Goal: Use online tool/utility: Utilize a website feature to perform a specific function

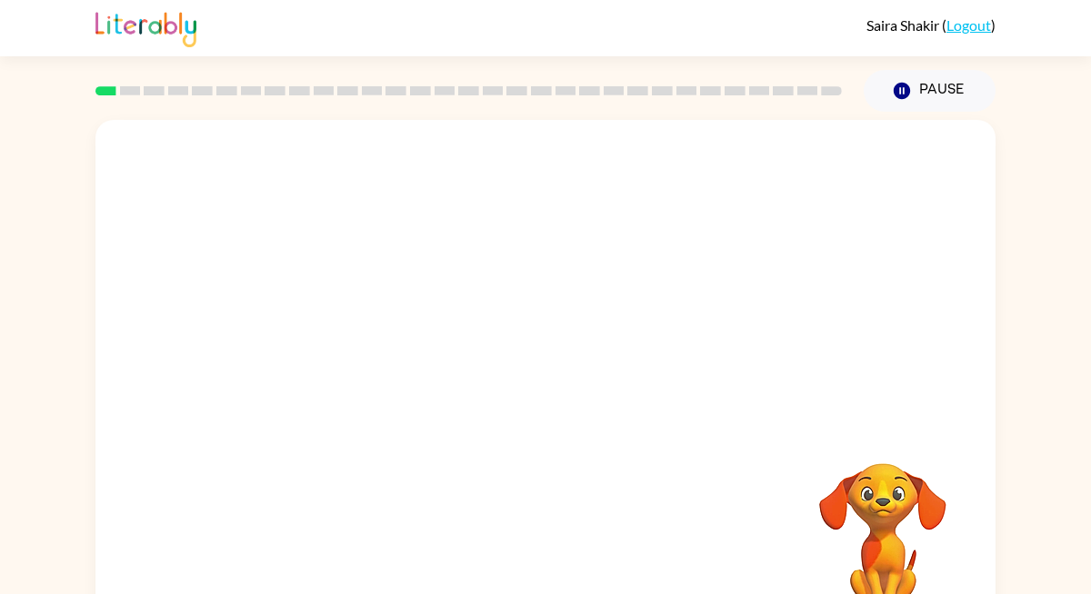
click at [344, 352] on video "Your browser must support playing .mp4 files to use Literably. Please try using…" at bounding box center [545, 272] width 900 height 305
click at [384, 342] on video "Your browser must support playing .mp4 files to use Literably. Please try using…" at bounding box center [545, 272] width 900 height 305
click at [325, 350] on video "Your browser must support playing .mp4 files to use Literably. Please try using…" at bounding box center [545, 272] width 900 height 305
click at [547, 372] on div at bounding box center [545, 388] width 116 height 66
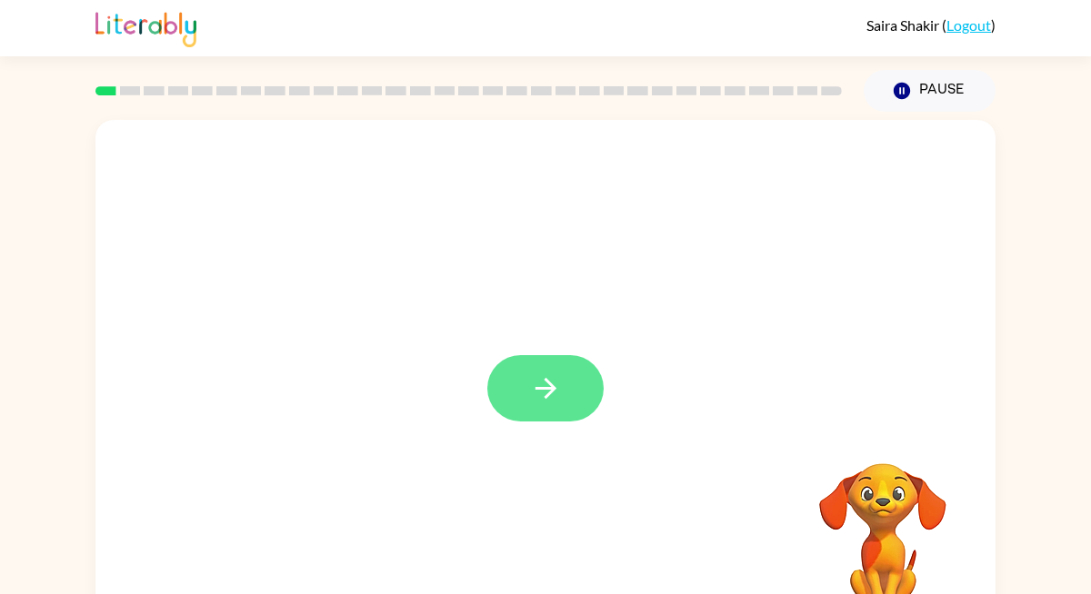
click at [530, 405] on icon "button" at bounding box center [546, 389] width 32 height 32
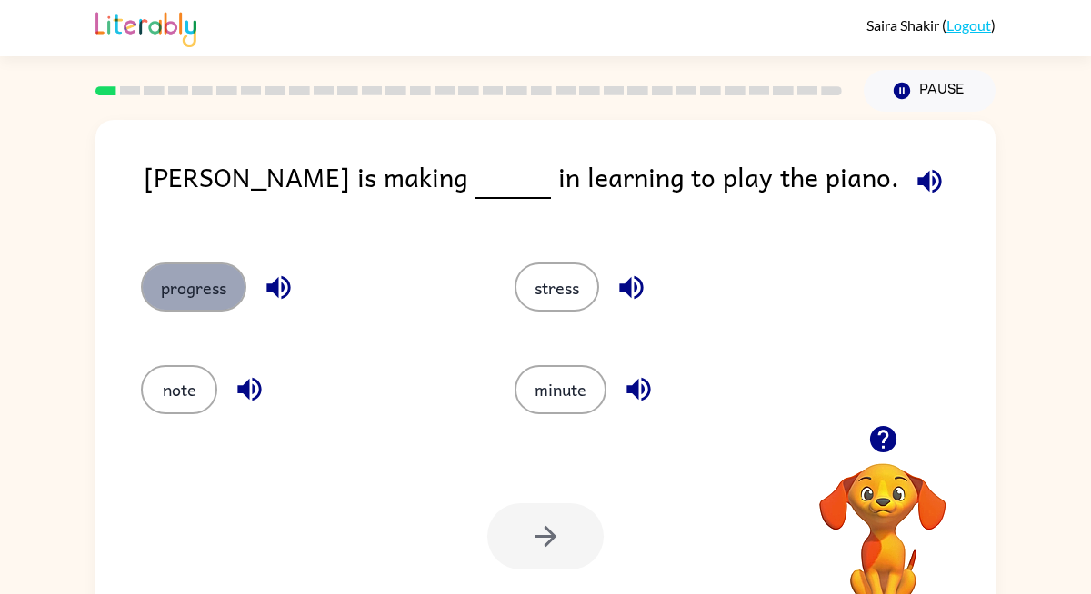
click at [209, 296] on button "progress" at bounding box center [193, 287] width 105 height 49
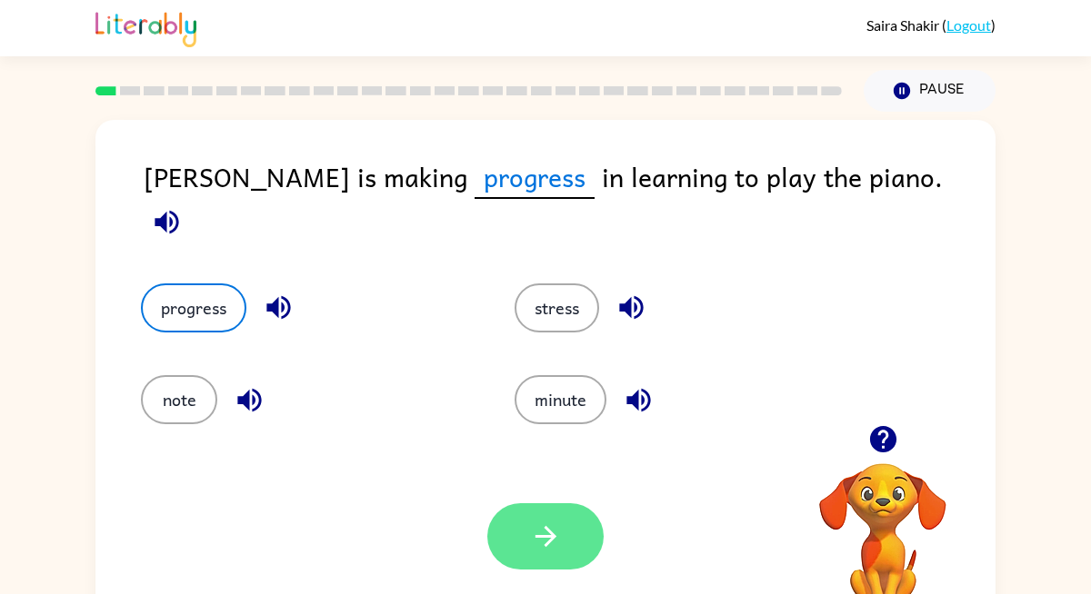
click at [526, 530] on button "button" at bounding box center [545, 537] width 116 height 66
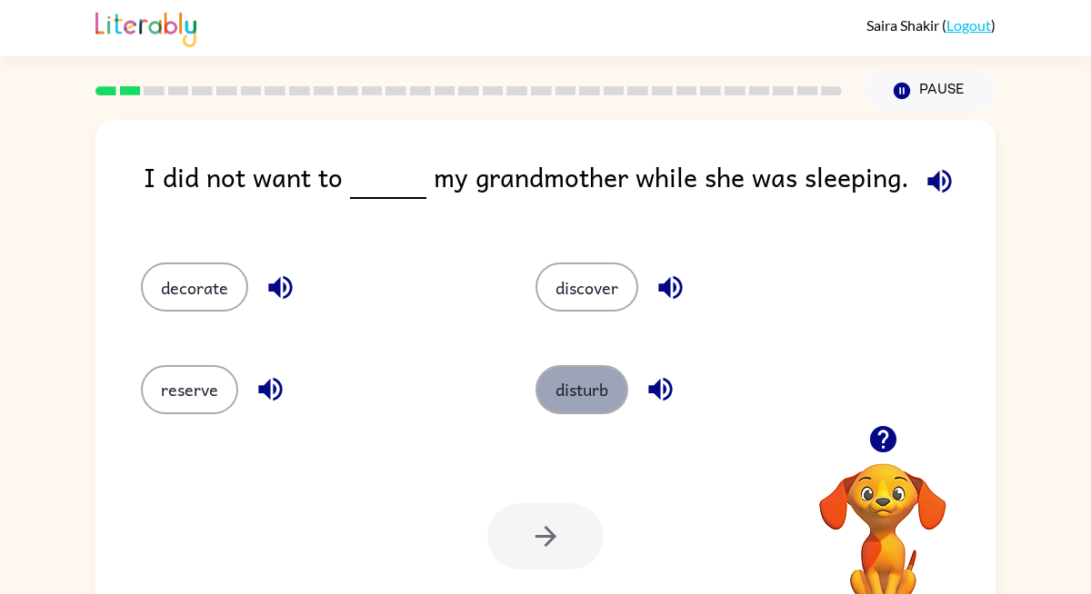
click at [579, 385] on button "disturb" at bounding box center [581, 389] width 93 height 49
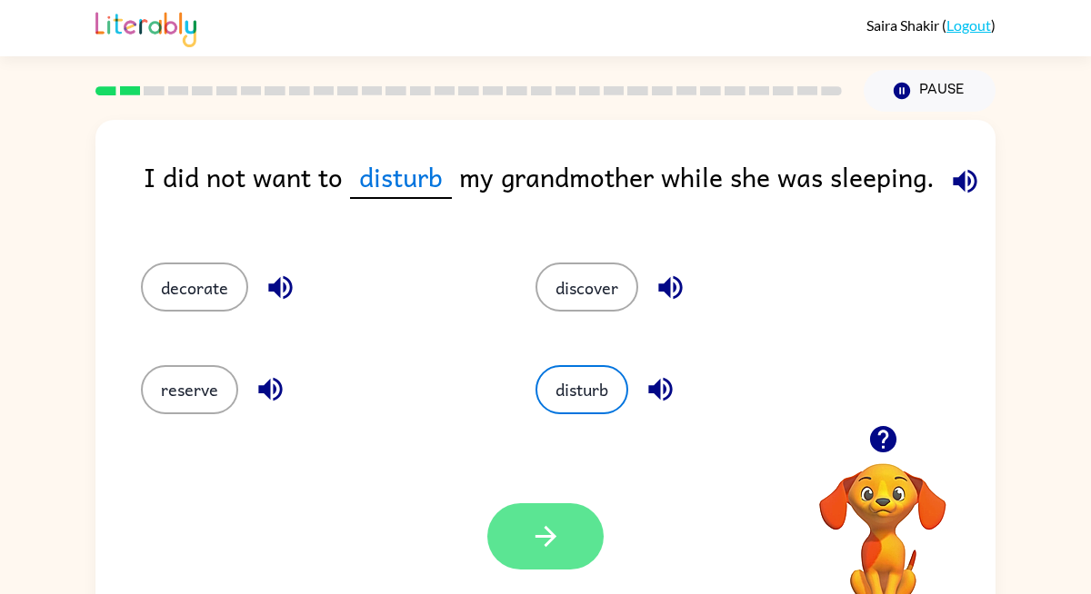
click at [540, 532] on icon "button" at bounding box center [546, 537] width 32 height 32
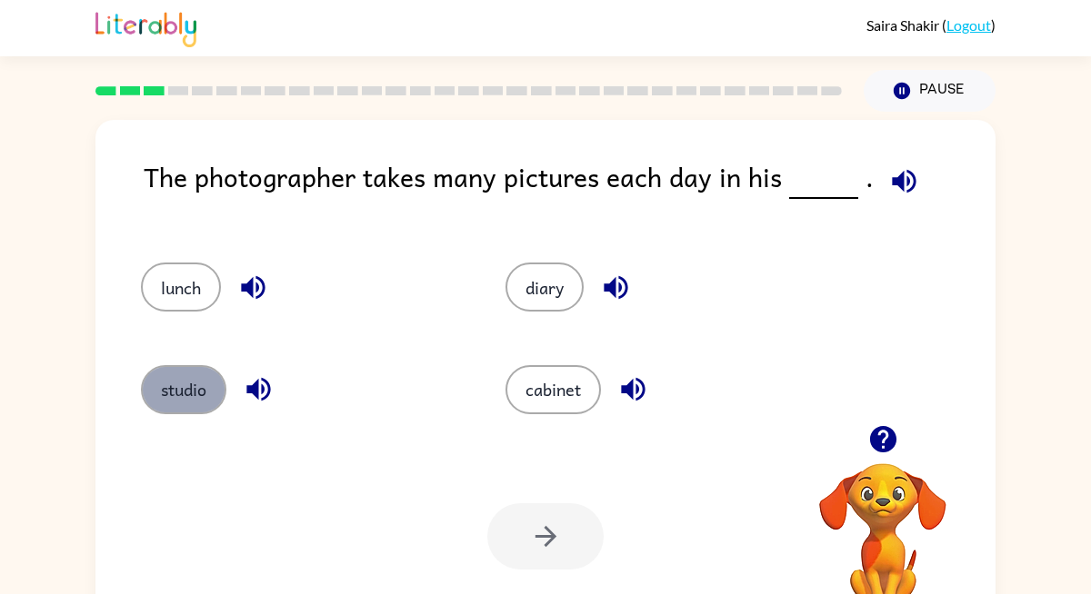
click at [165, 404] on button "studio" at bounding box center [183, 389] width 85 height 49
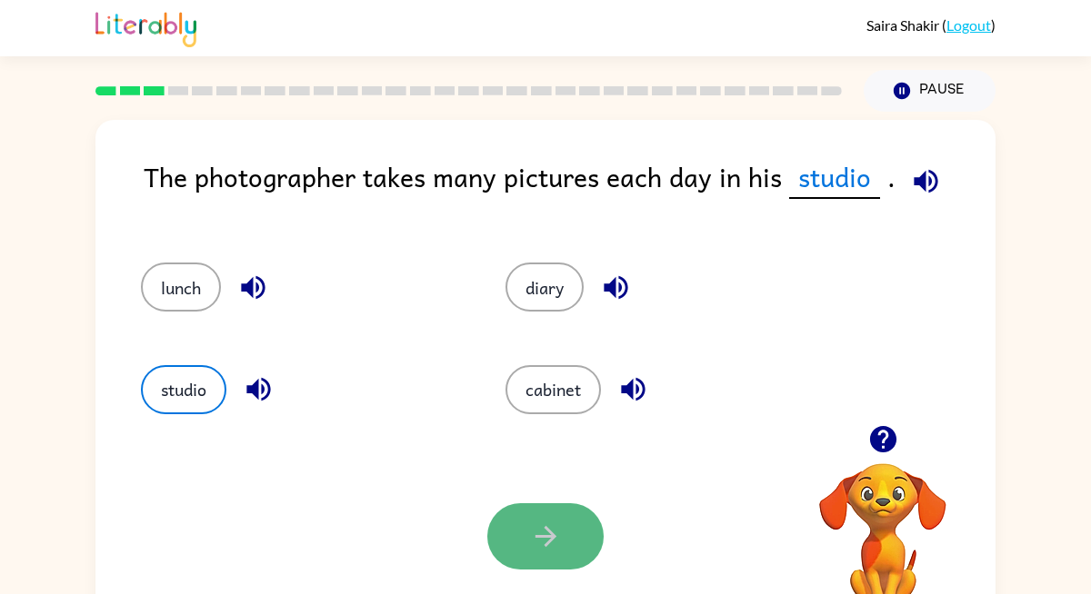
click at [577, 526] on button "button" at bounding box center [545, 537] width 116 height 66
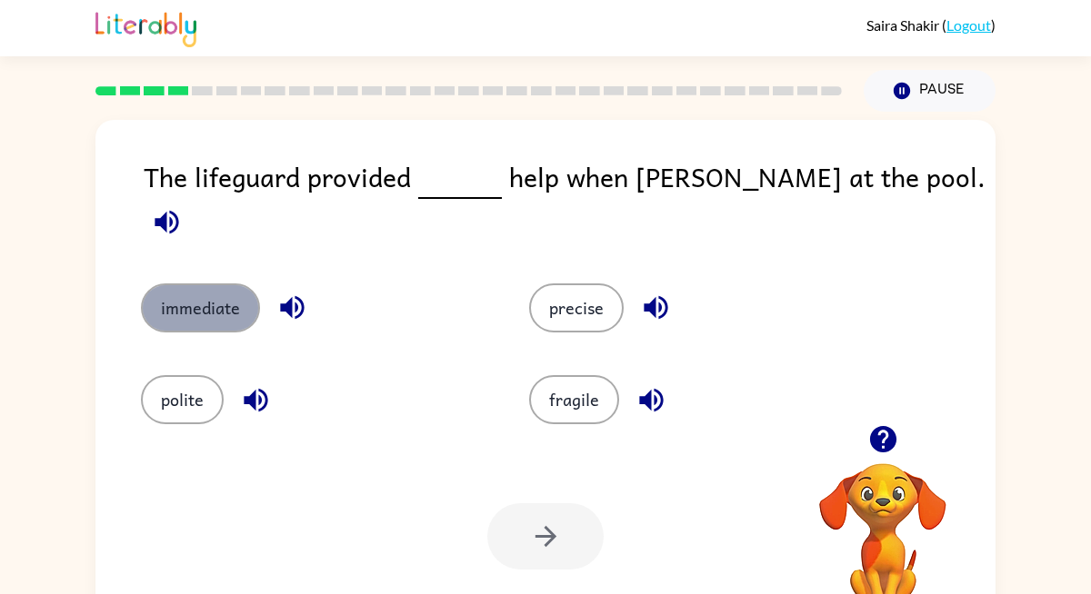
click at [182, 311] on button "immediate" at bounding box center [200, 308] width 119 height 49
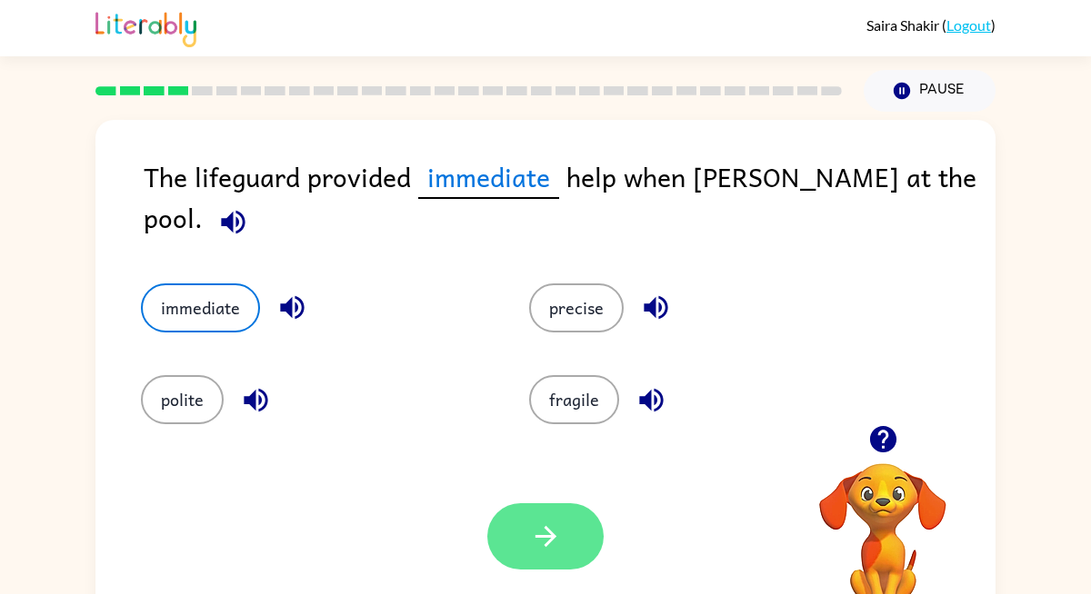
click at [554, 558] on button "button" at bounding box center [545, 537] width 116 height 66
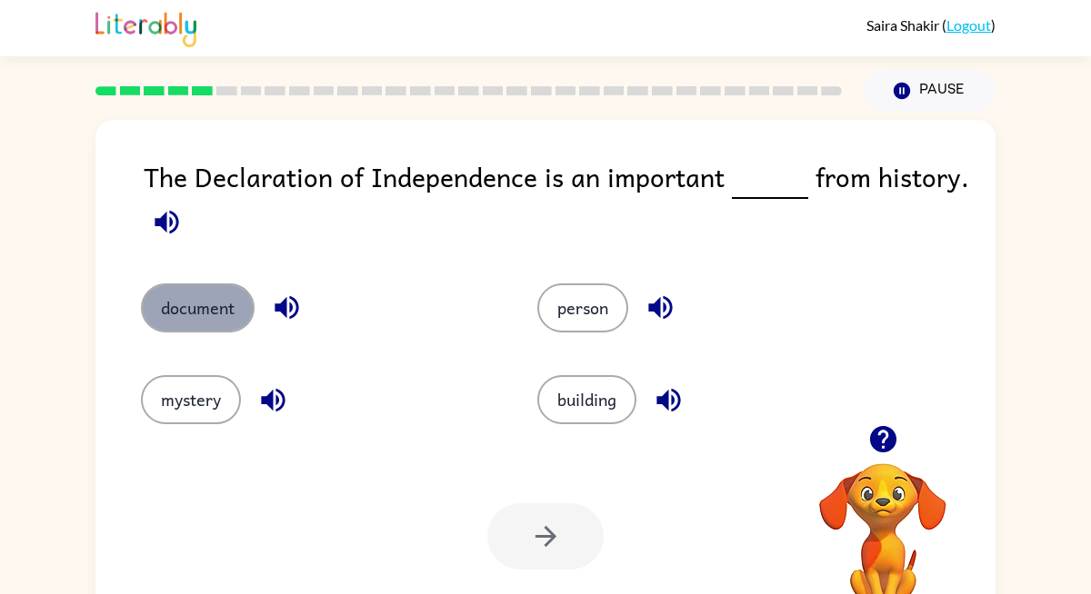
click at [210, 292] on button "document" at bounding box center [198, 308] width 114 height 49
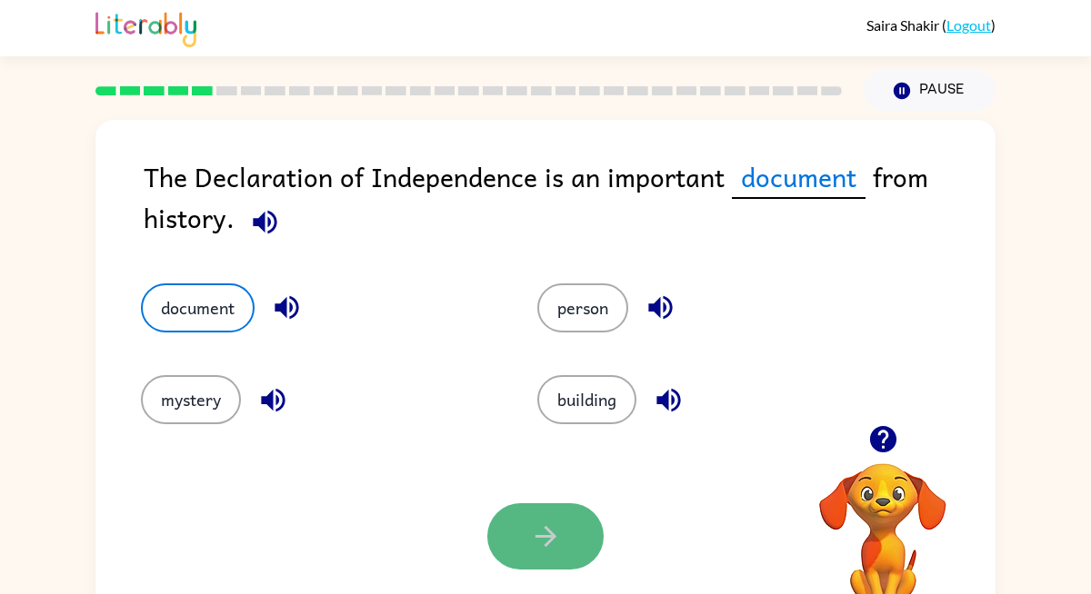
click at [569, 560] on button "button" at bounding box center [545, 537] width 116 height 66
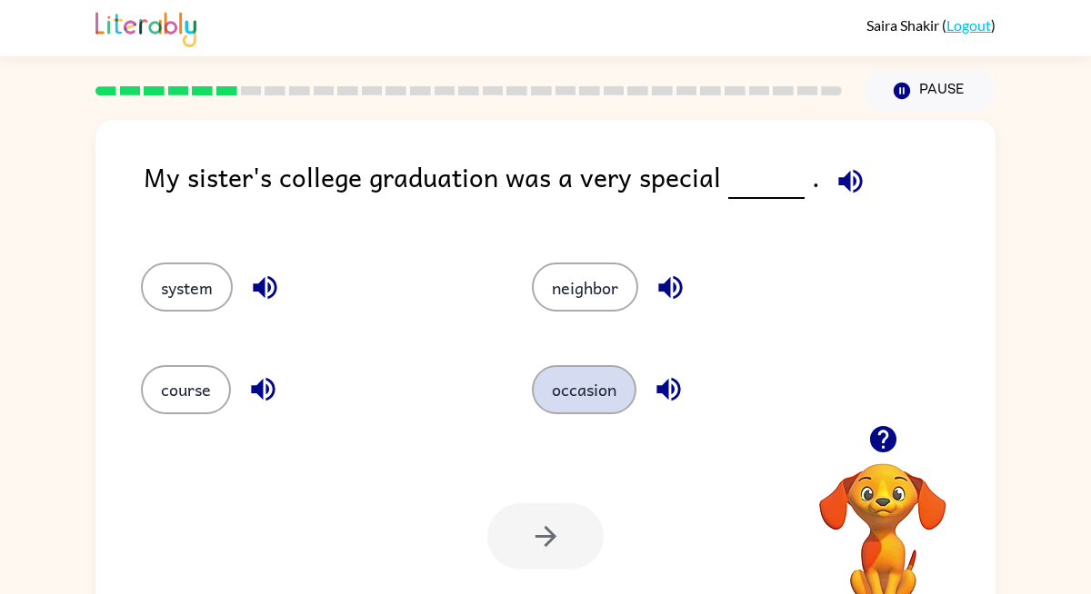
click at [582, 396] on button "occasion" at bounding box center [584, 389] width 105 height 49
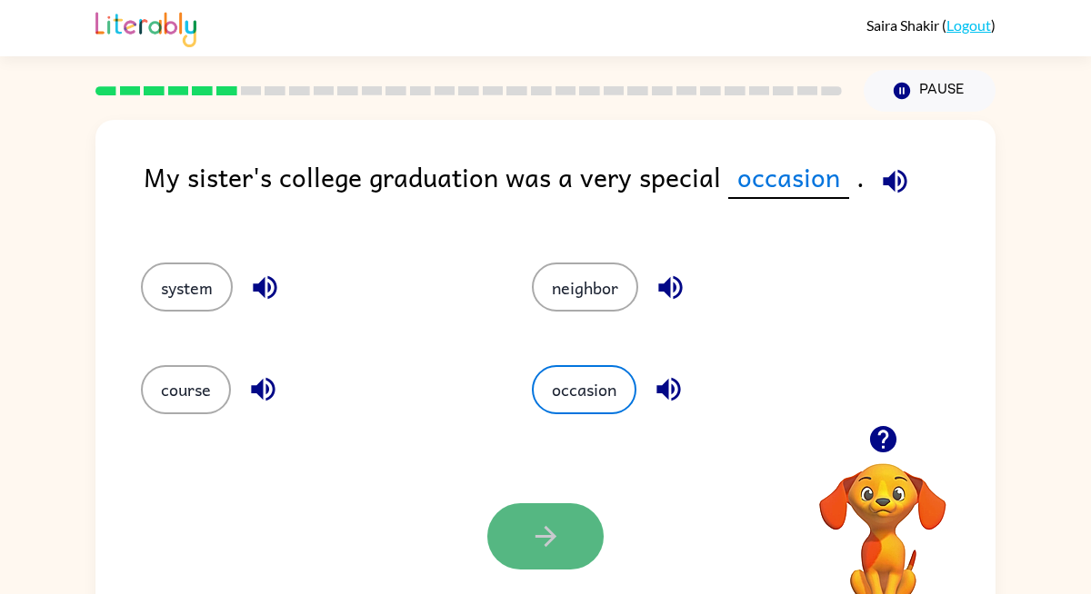
click at [530, 540] on icon "button" at bounding box center [546, 537] width 32 height 32
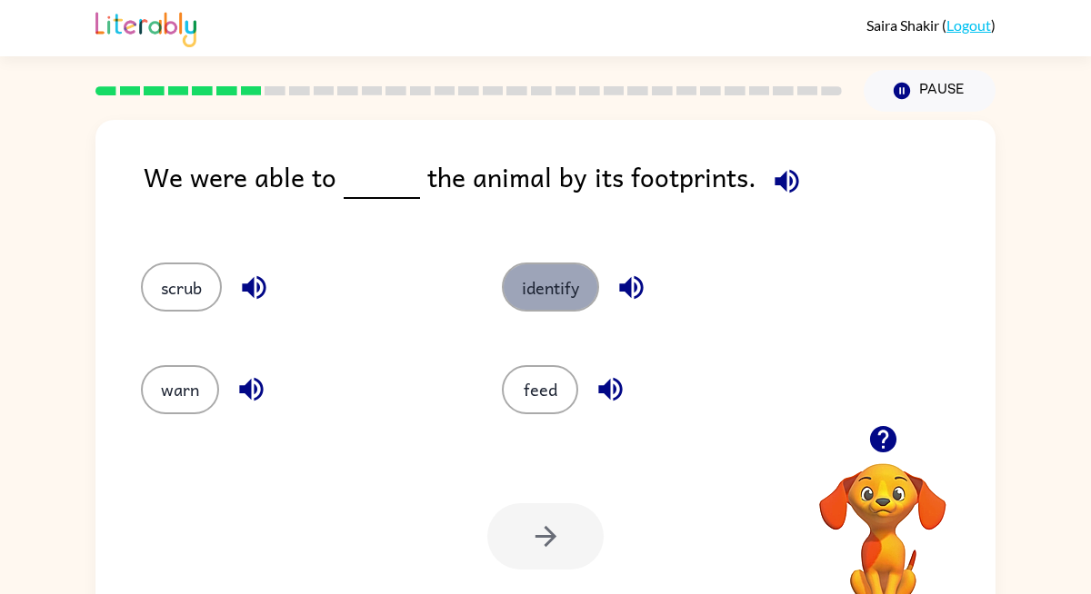
click at [541, 275] on button "identify" at bounding box center [550, 287] width 97 height 49
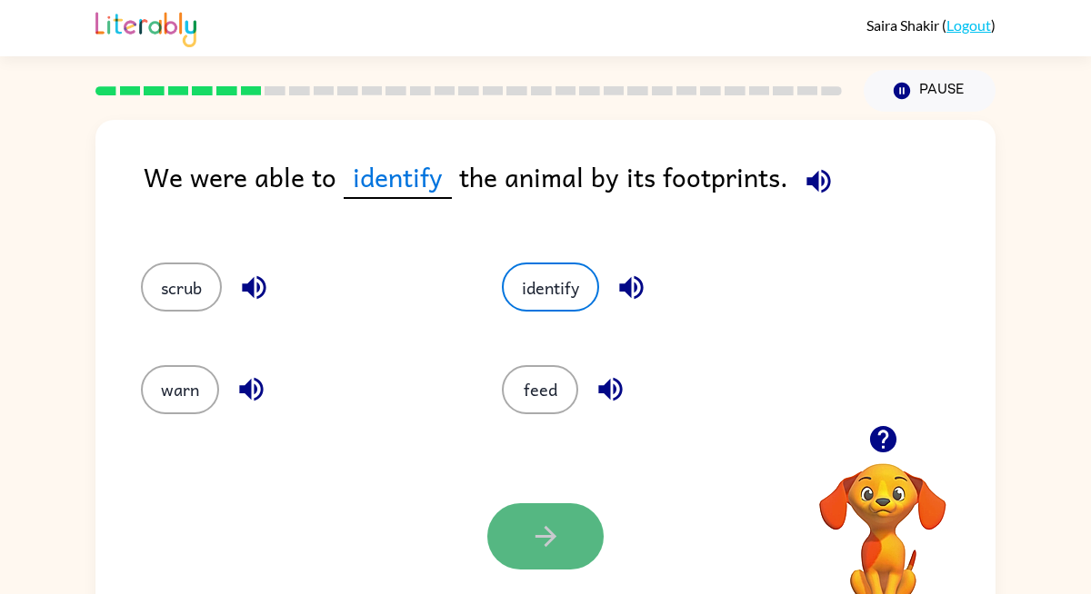
click at [524, 536] on button "button" at bounding box center [545, 537] width 116 height 66
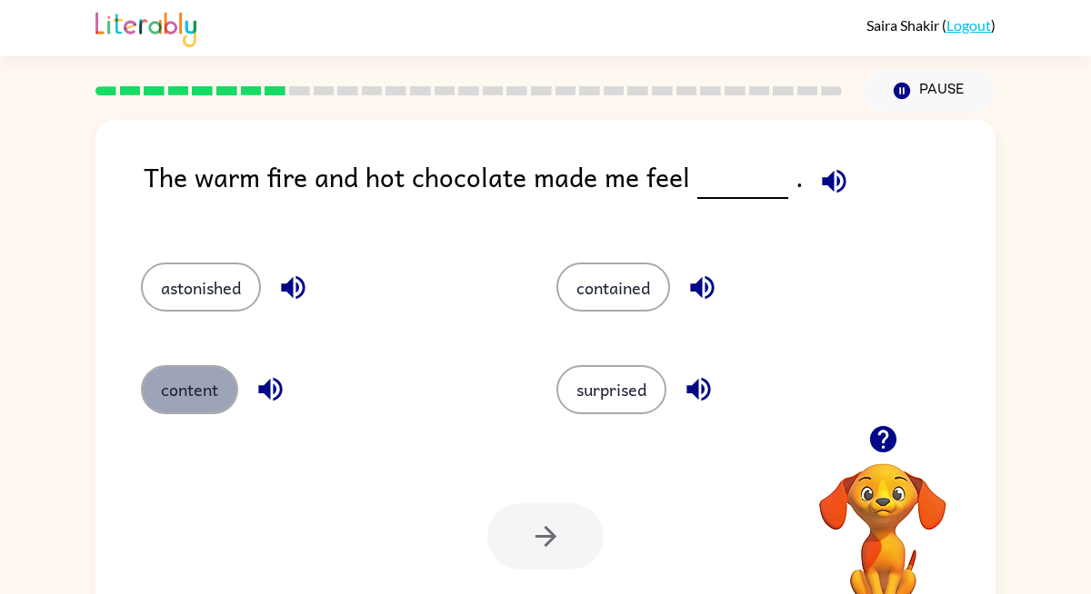
click at [183, 404] on button "content" at bounding box center [189, 389] width 97 height 49
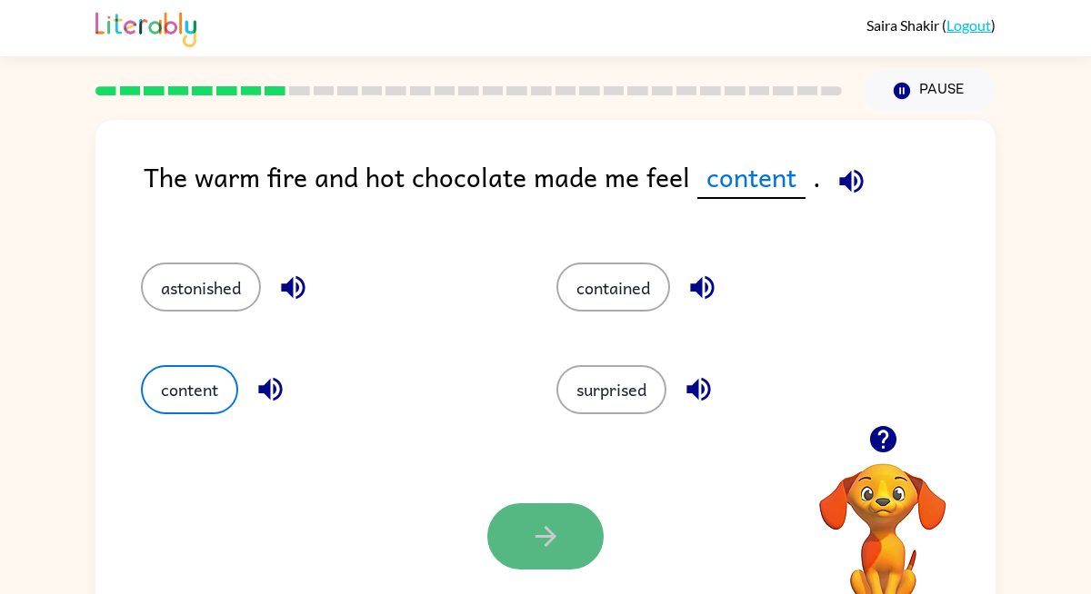
click at [556, 545] on icon "button" at bounding box center [546, 537] width 32 height 32
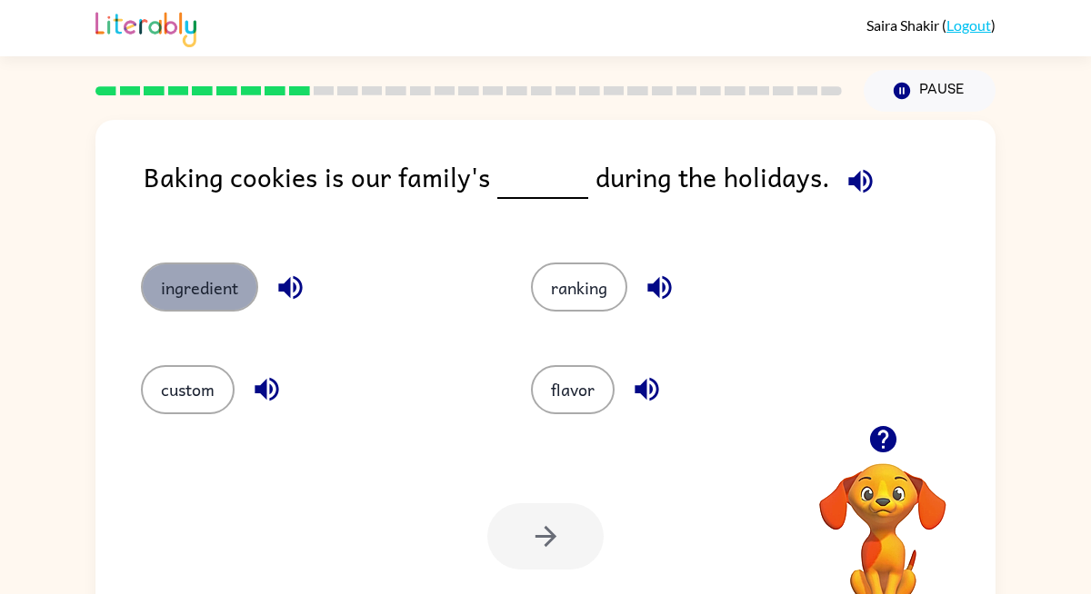
click at [167, 305] on button "ingredient" at bounding box center [199, 287] width 117 height 49
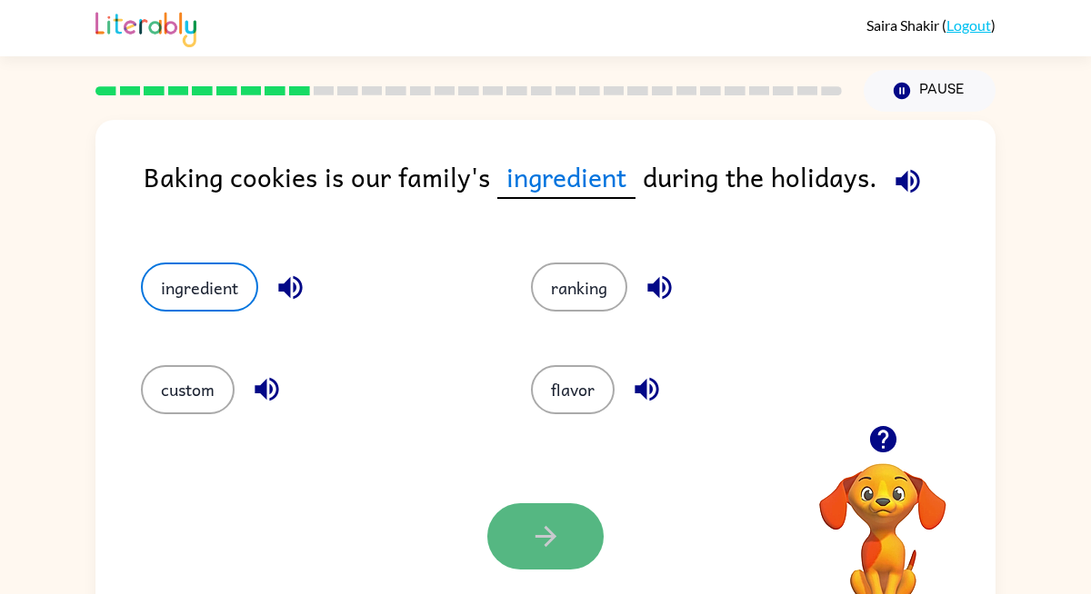
click at [532, 542] on icon "button" at bounding box center [546, 537] width 32 height 32
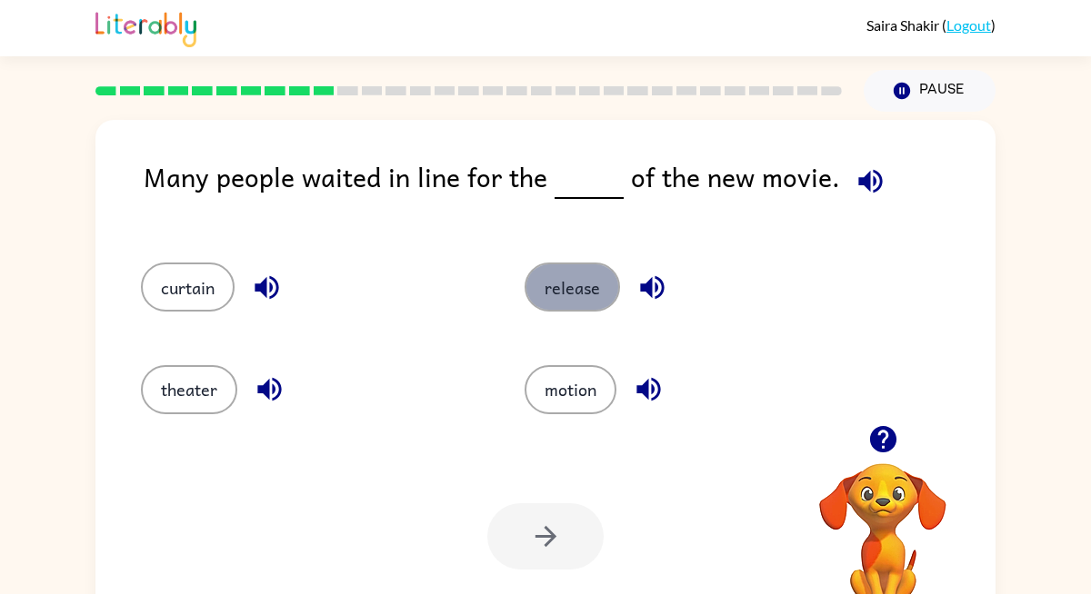
click at [573, 285] on button "release" at bounding box center [571, 287] width 95 height 49
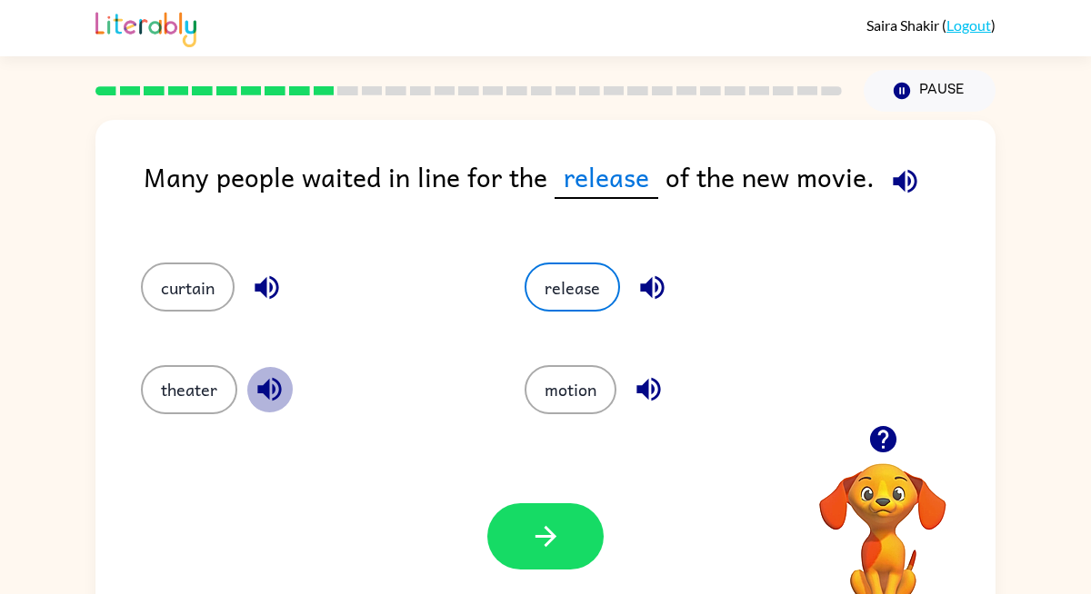
click at [267, 371] on button "button" at bounding box center [269, 389] width 46 height 46
click at [651, 291] on icon "button" at bounding box center [652, 288] width 24 height 24
click at [262, 305] on button "button" at bounding box center [267, 288] width 46 height 46
click at [262, 398] on icon "button" at bounding box center [270, 390] width 32 height 32
click at [256, 393] on icon "button" at bounding box center [270, 390] width 32 height 32
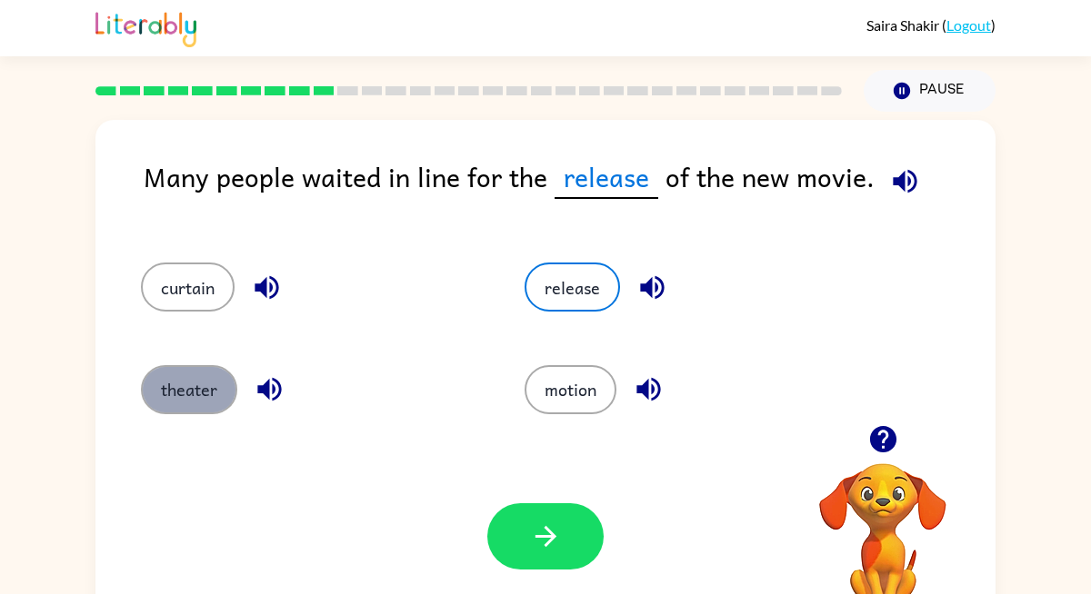
click at [178, 384] on button "theater" at bounding box center [189, 389] width 96 height 49
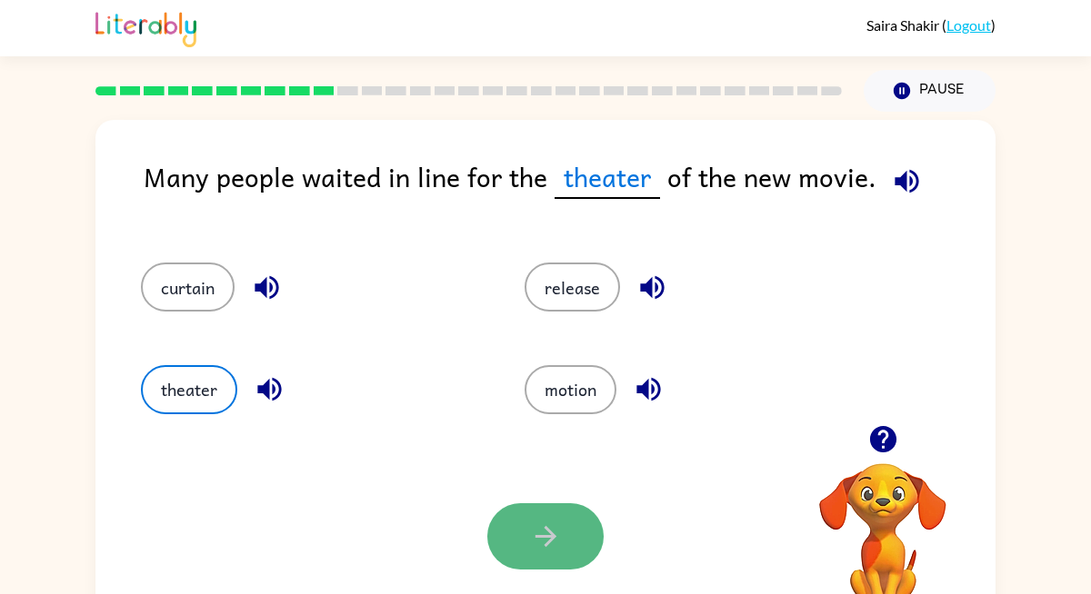
click at [506, 534] on button "button" at bounding box center [545, 537] width 116 height 66
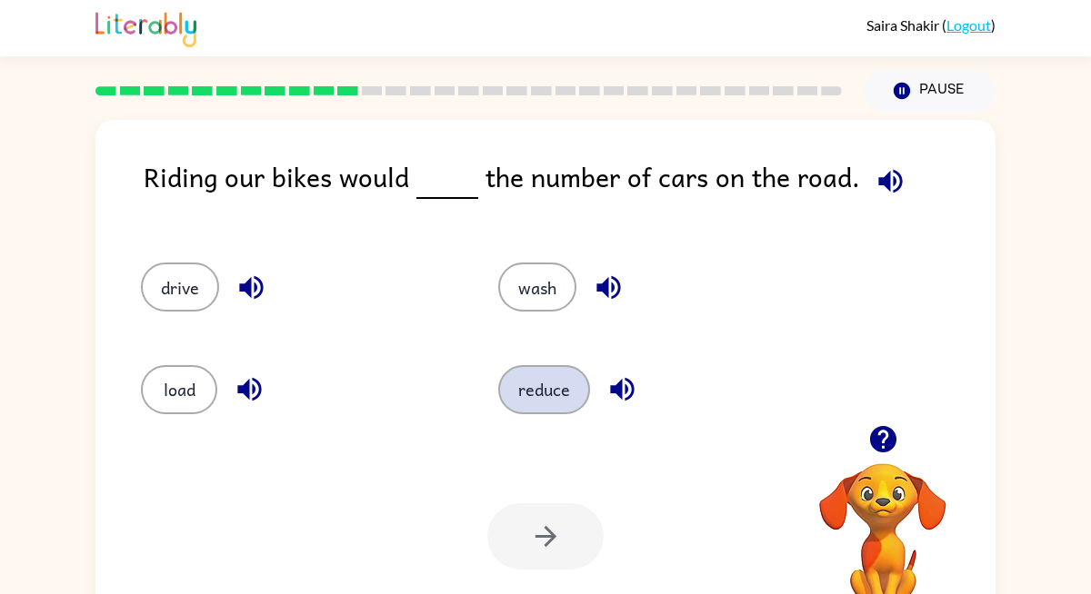
drag, startPoint x: 547, startPoint y: 419, endPoint x: 547, endPoint y: 396, distance: 22.7
click at [547, 415] on div "reduce" at bounding box center [642, 382] width 357 height 102
click at [547, 395] on button "reduce" at bounding box center [544, 389] width 92 height 49
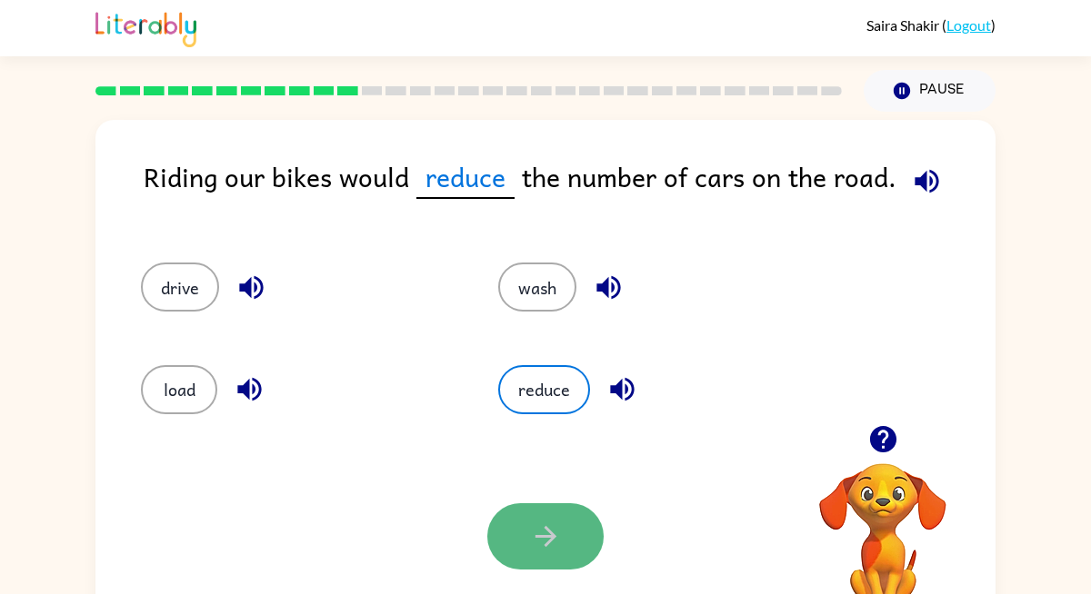
click at [547, 517] on button "button" at bounding box center [545, 537] width 116 height 66
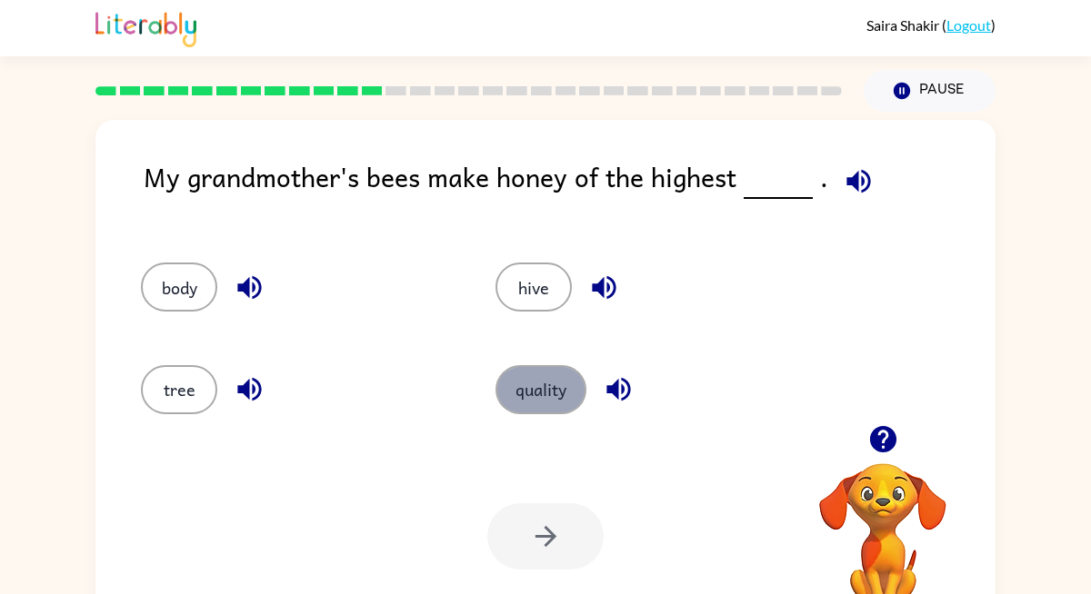
click at [548, 392] on button "quality" at bounding box center [540, 389] width 91 height 49
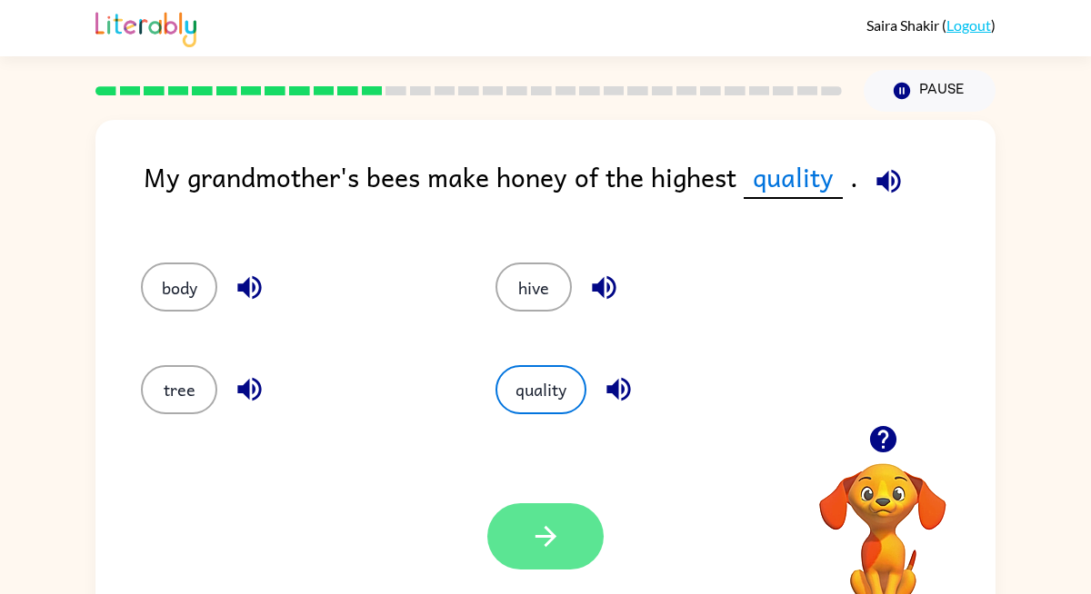
click at [544, 549] on icon "button" at bounding box center [546, 537] width 32 height 32
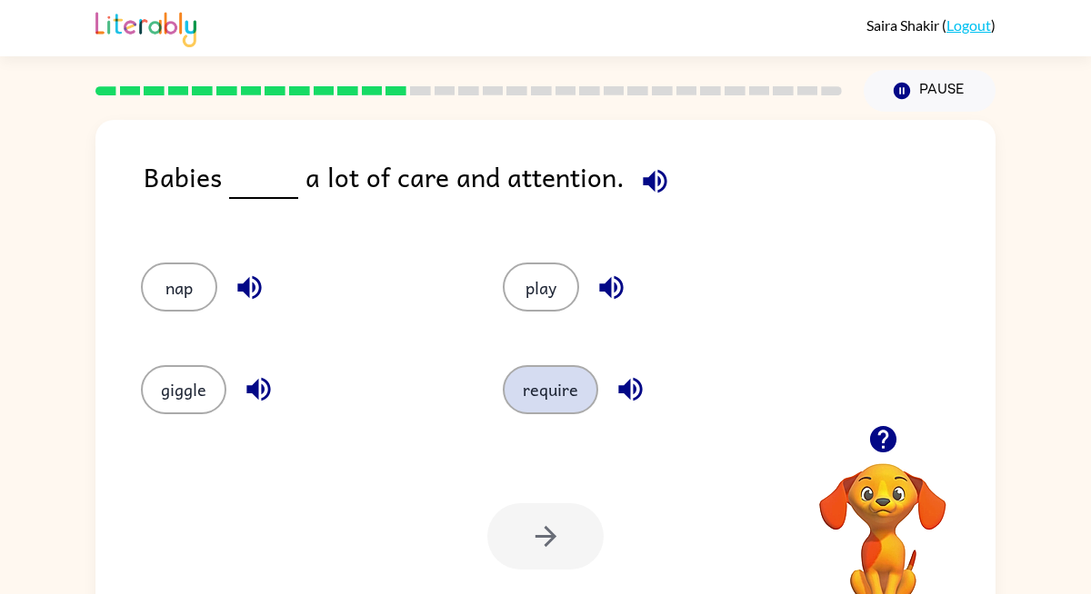
click at [564, 405] on button "require" at bounding box center [550, 389] width 95 height 49
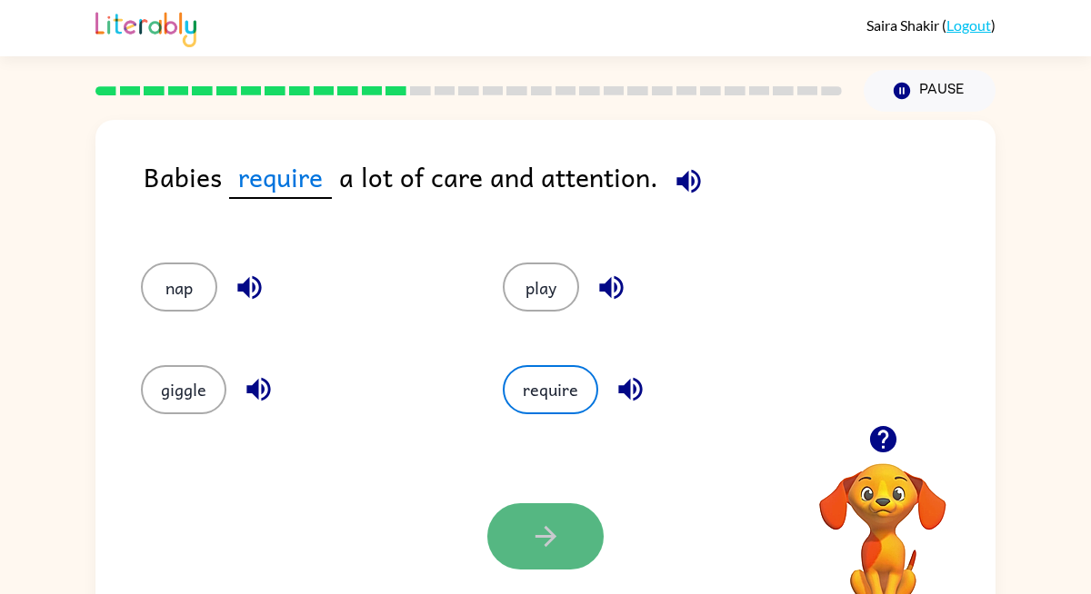
click at [559, 526] on icon "button" at bounding box center [546, 537] width 32 height 32
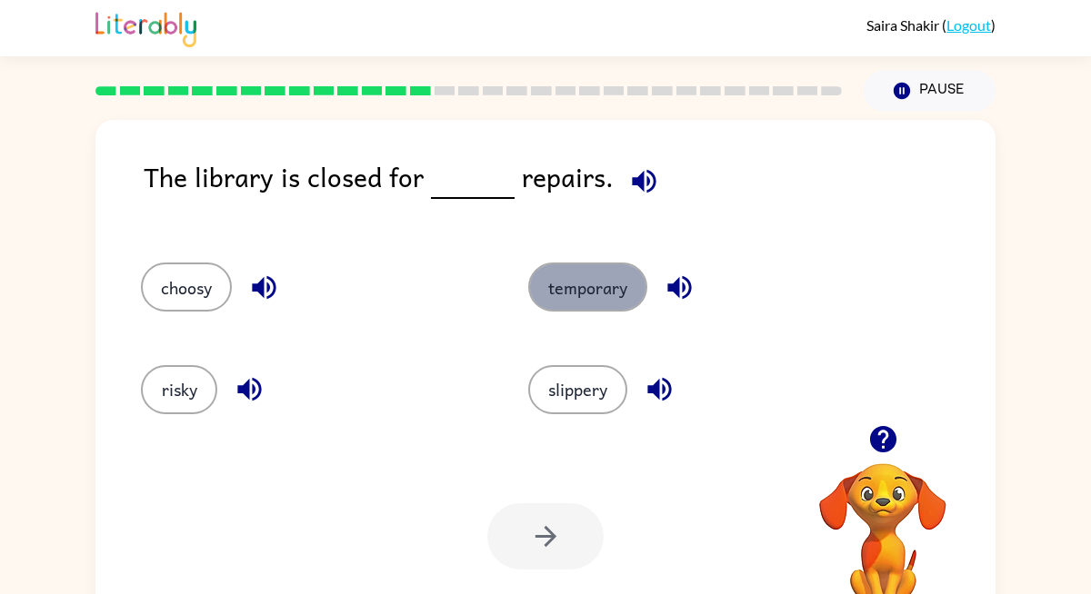
click at [561, 292] on button "temporary" at bounding box center [587, 287] width 119 height 49
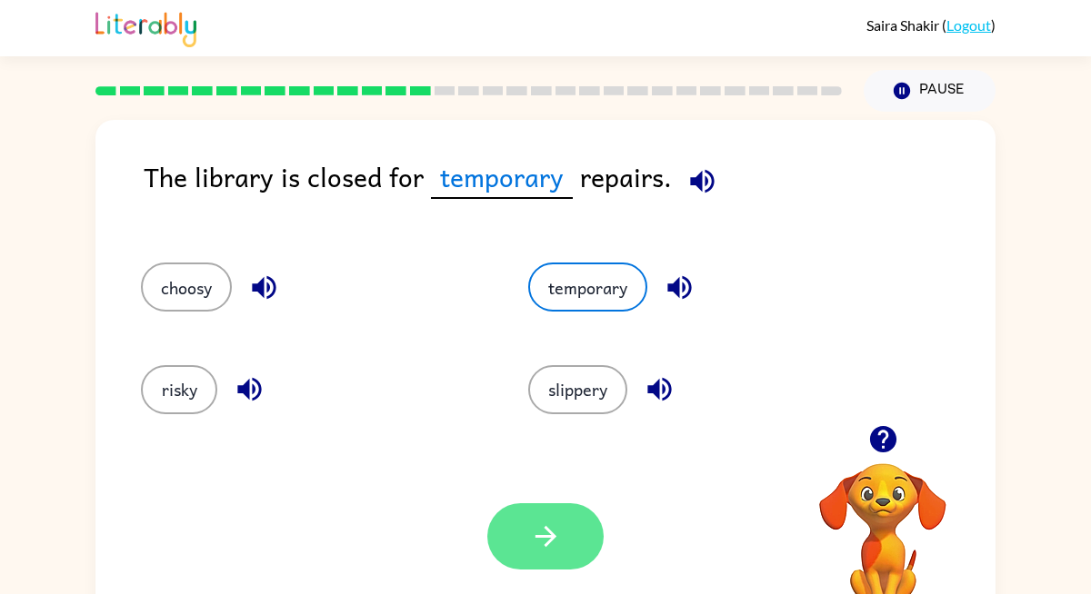
click at [582, 524] on button "button" at bounding box center [545, 537] width 116 height 66
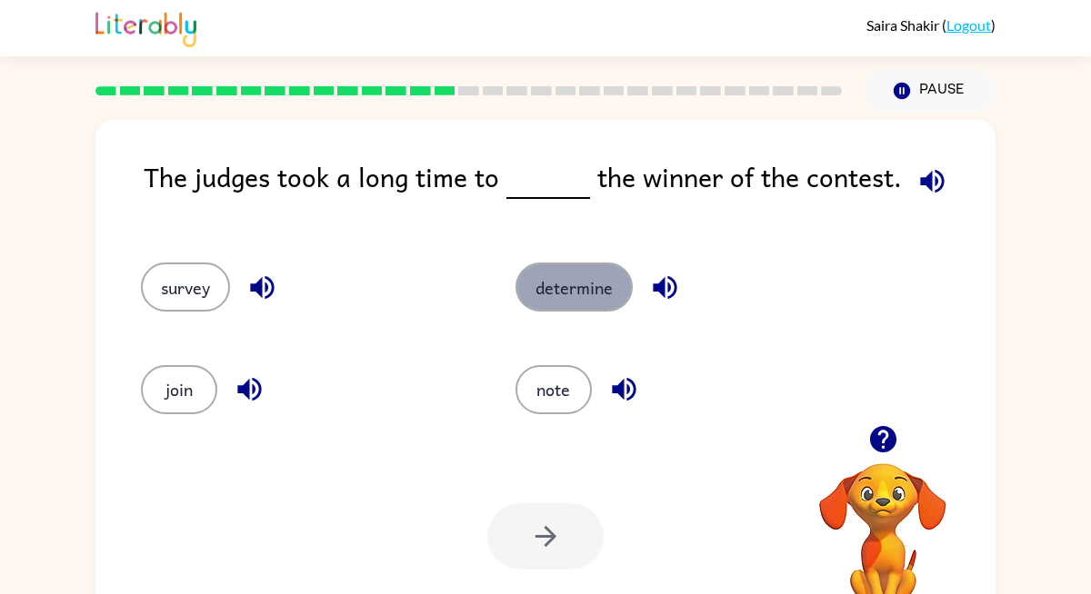
click at [601, 296] on button "determine" at bounding box center [573, 287] width 117 height 49
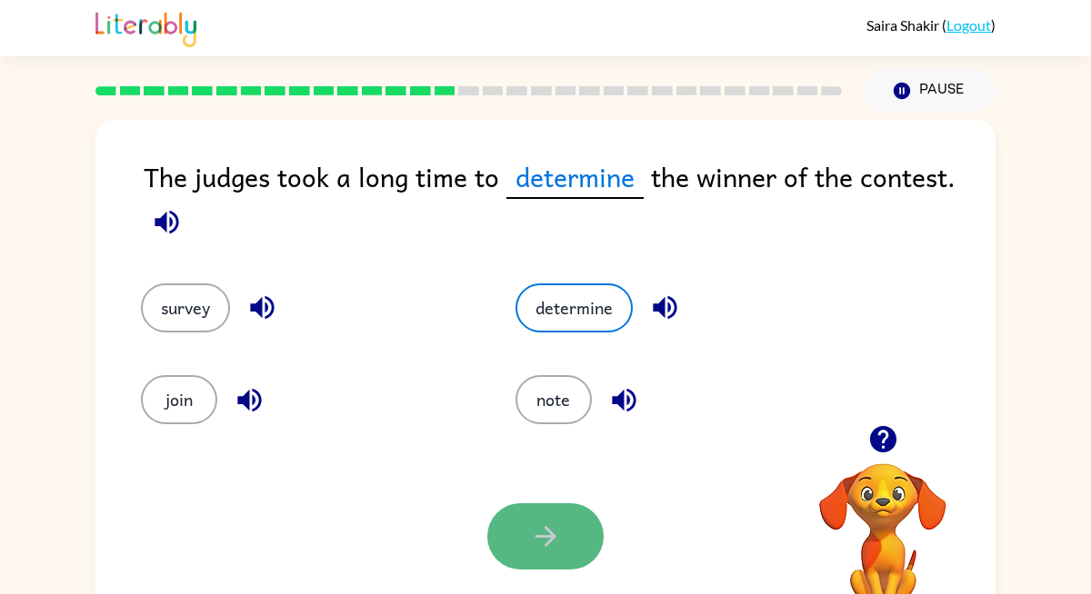
click at [553, 515] on button "button" at bounding box center [545, 537] width 116 height 66
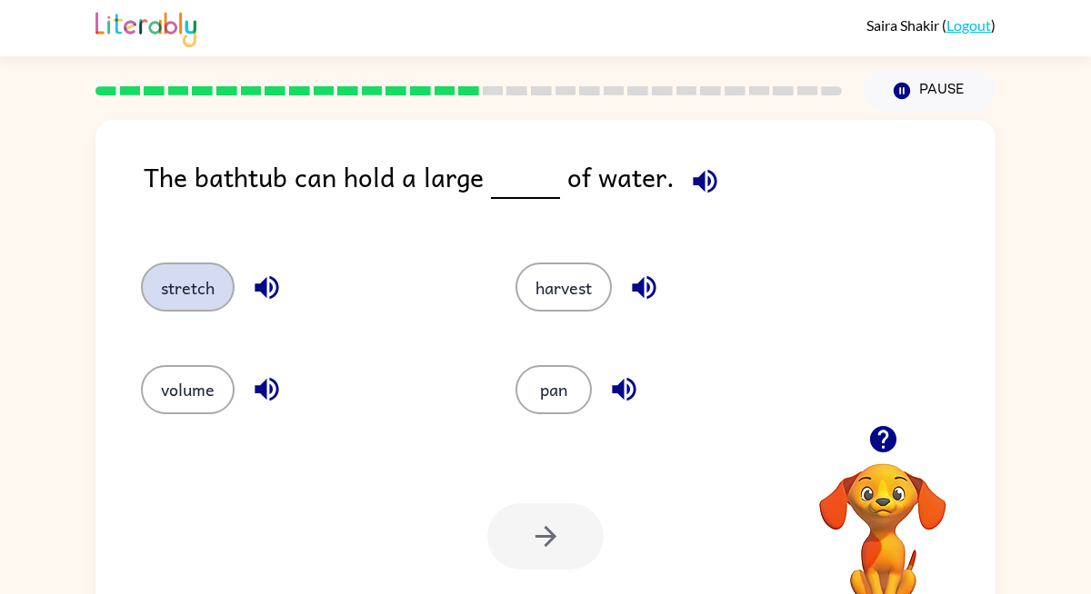
click at [217, 297] on button "stretch" at bounding box center [188, 287] width 94 height 49
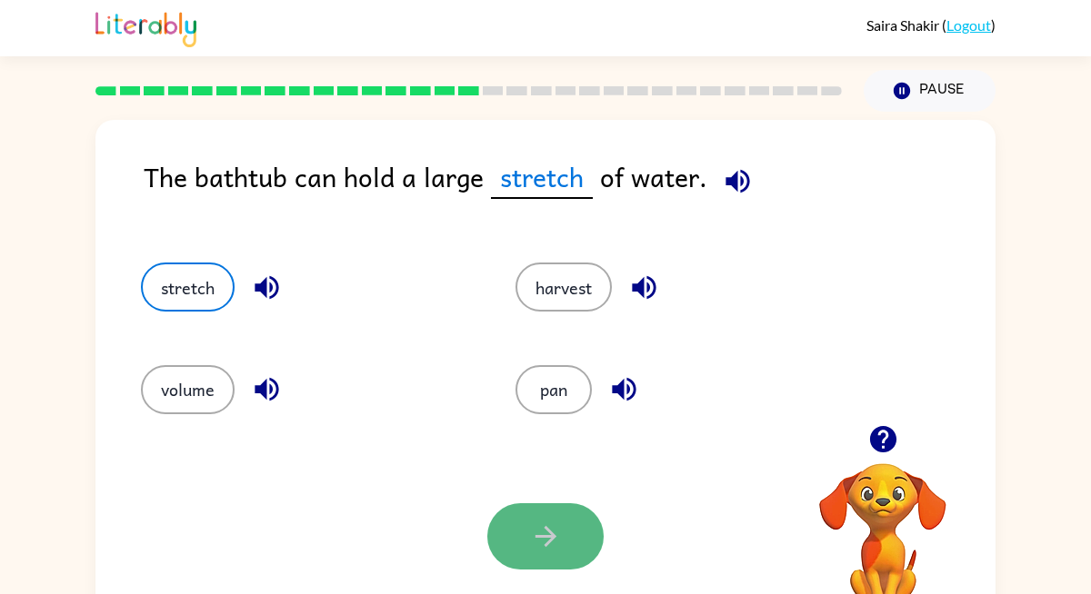
click at [521, 531] on button "button" at bounding box center [545, 537] width 116 height 66
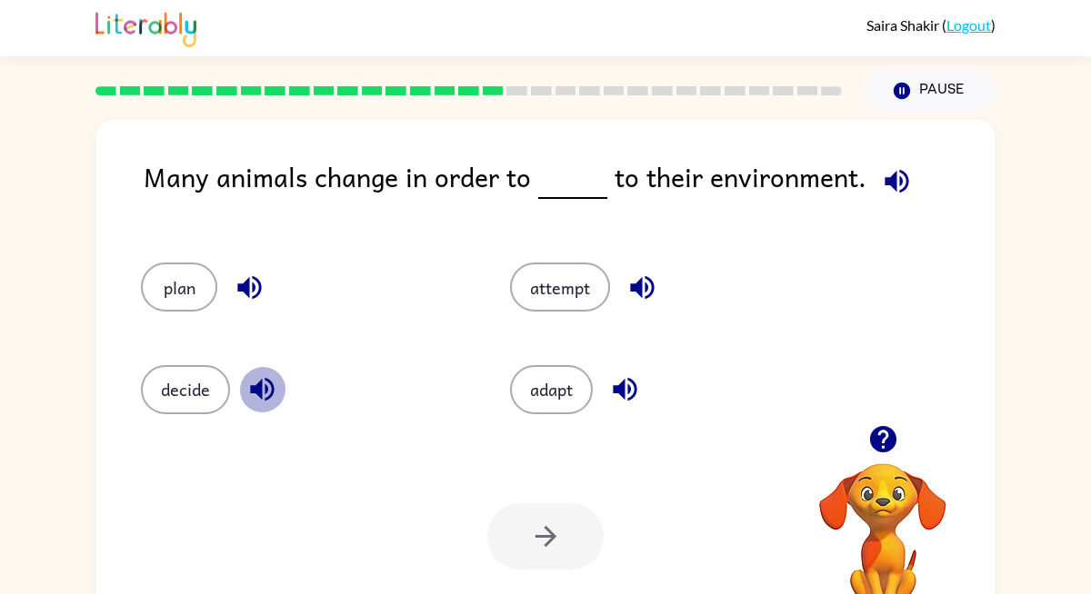
click at [264, 395] on icon "button" at bounding box center [262, 390] width 32 height 32
click at [179, 383] on button "decide" at bounding box center [185, 389] width 89 height 49
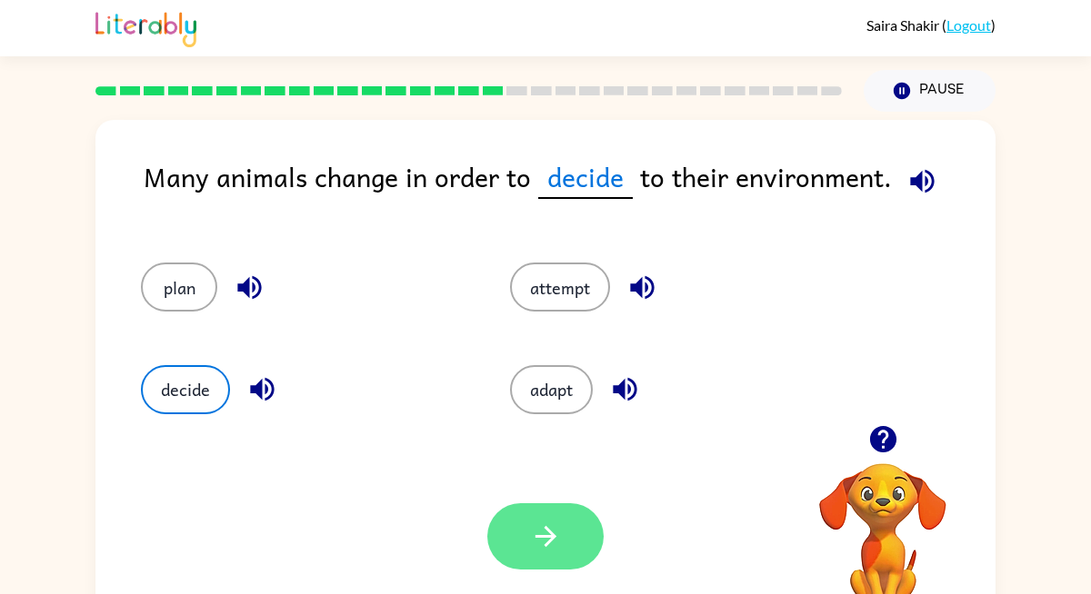
click at [551, 523] on icon "button" at bounding box center [546, 537] width 32 height 32
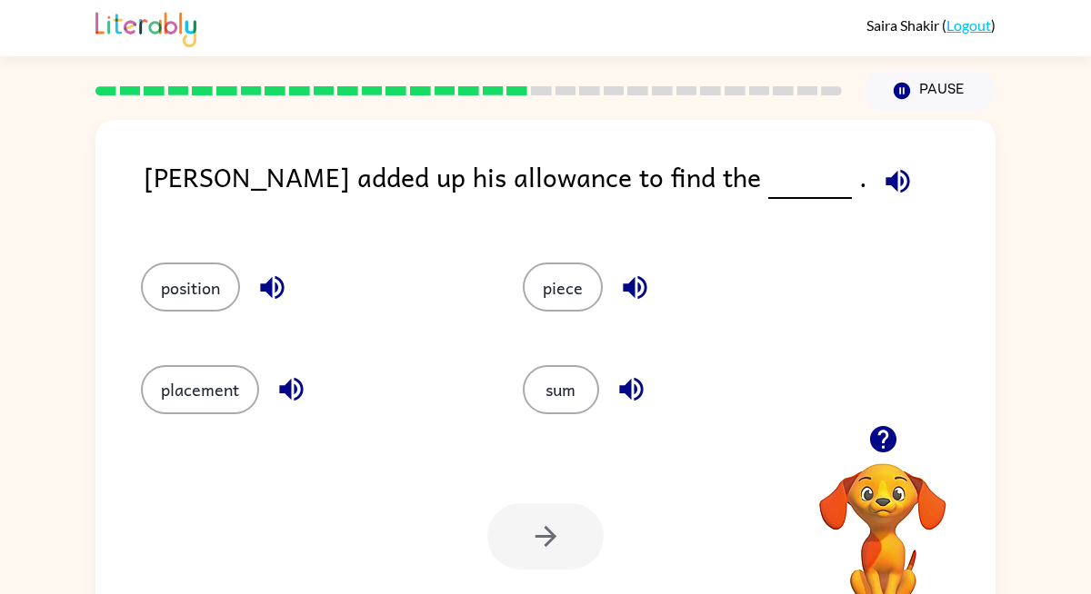
click at [881, 442] on icon "button" at bounding box center [882, 439] width 26 height 26
click at [887, 439] on icon "button" at bounding box center [882, 439] width 26 height 26
click at [561, 386] on button "sum" at bounding box center [561, 389] width 76 height 49
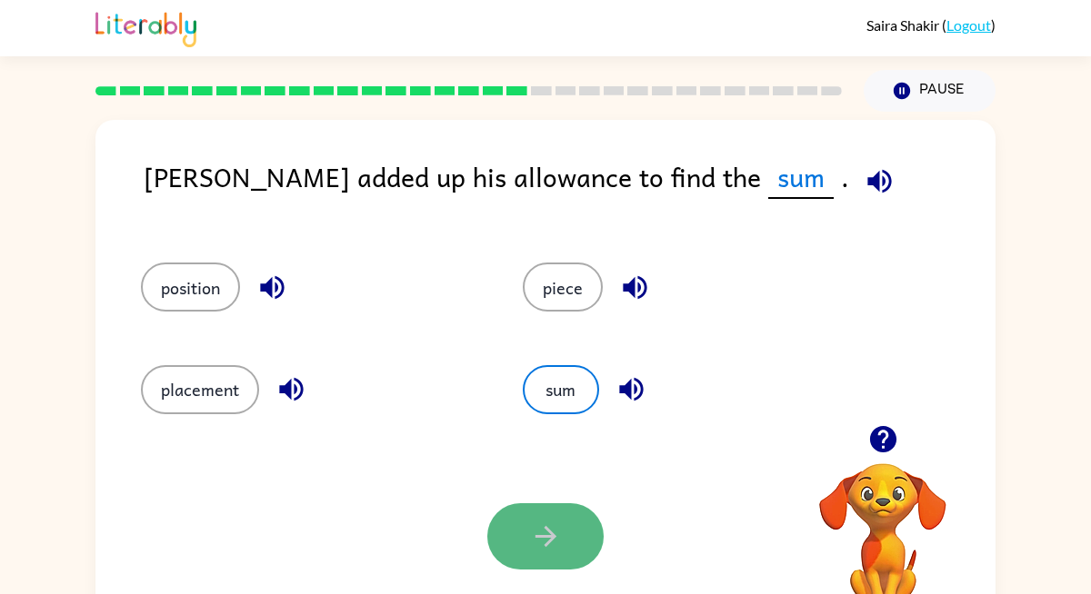
click at [545, 529] on icon "button" at bounding box center [544, 536] width 21 height 21
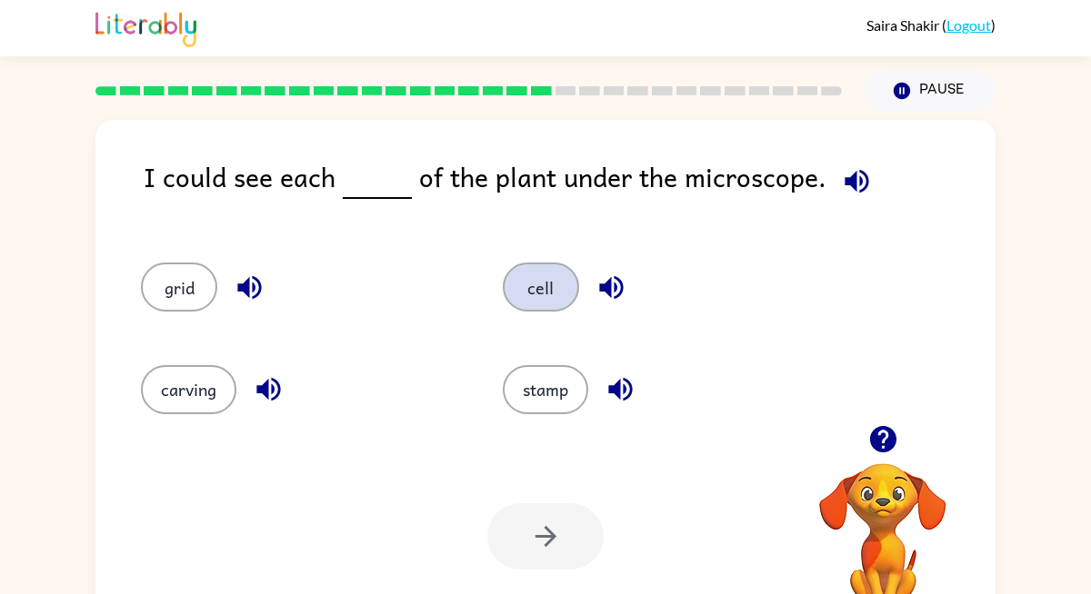
click at [538, 293] on button "cell" at bounding box center [541, 287] width 76 height 49
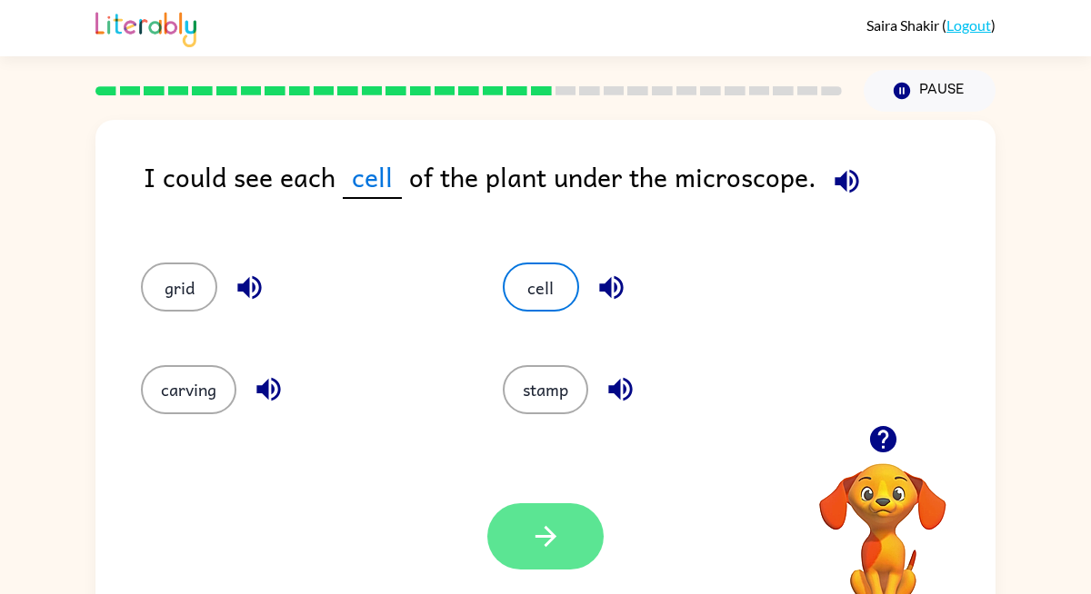
click at [536, 547] on icon "button" at bounding box center [546, 537] width 32 height 32
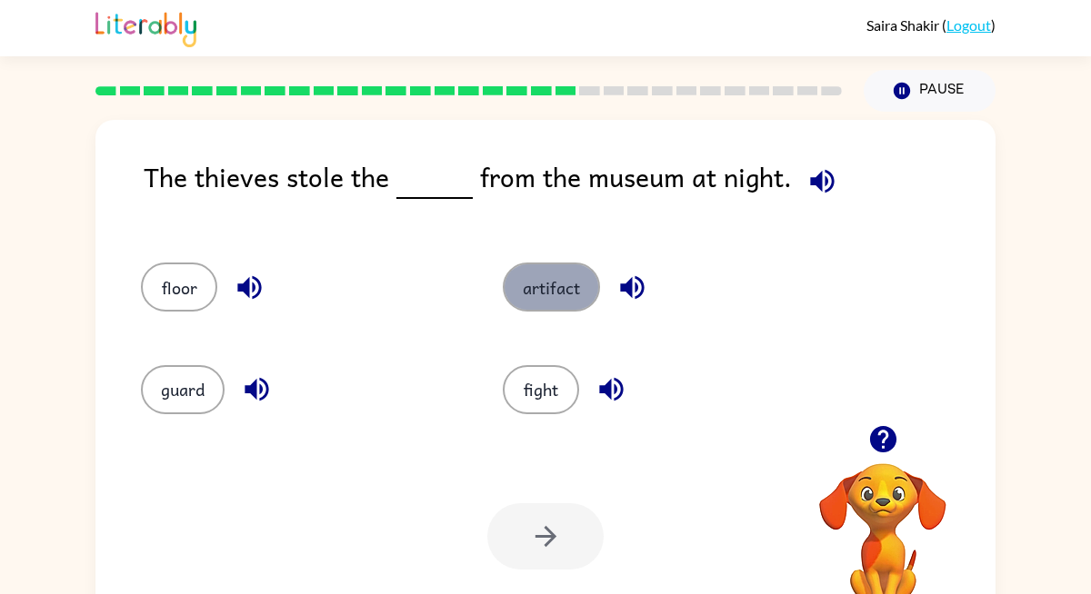
click at [543, 278] on button "artifact" at bounding box center [551, 287] width 97 height 49
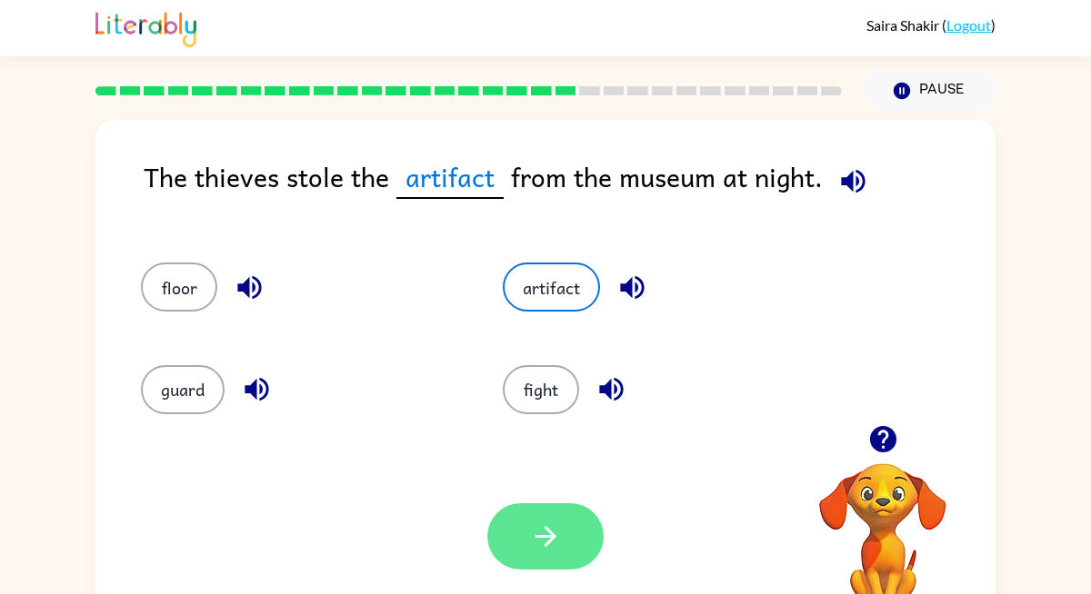
click at [523, 530] on button "button" at bounding box center [545, 537] width 116 height 66
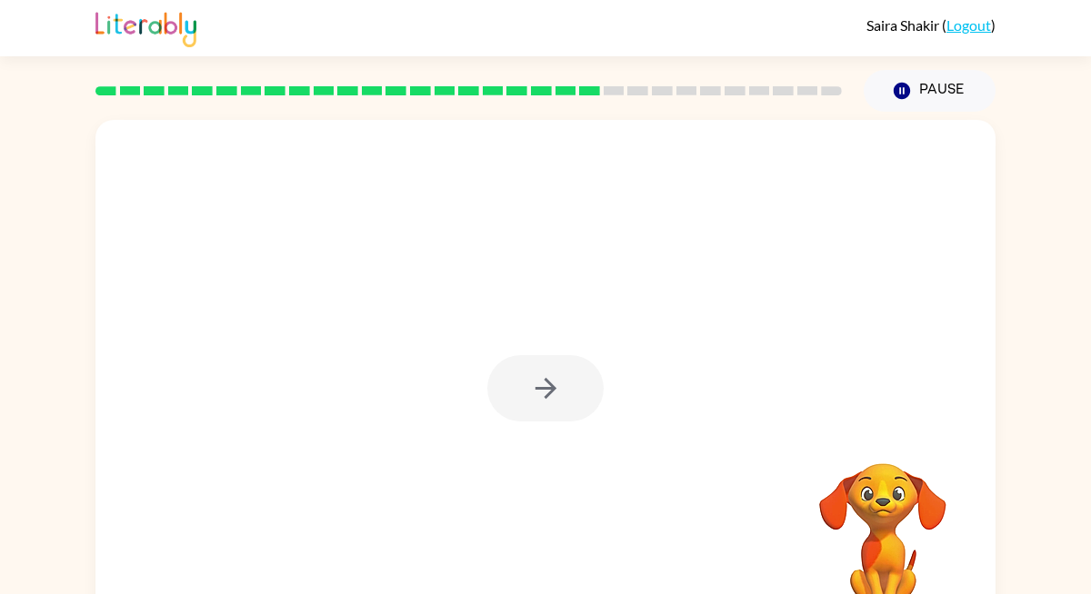
click at [535, 412] on div at bounding box center [545, 388] width 116 height 66
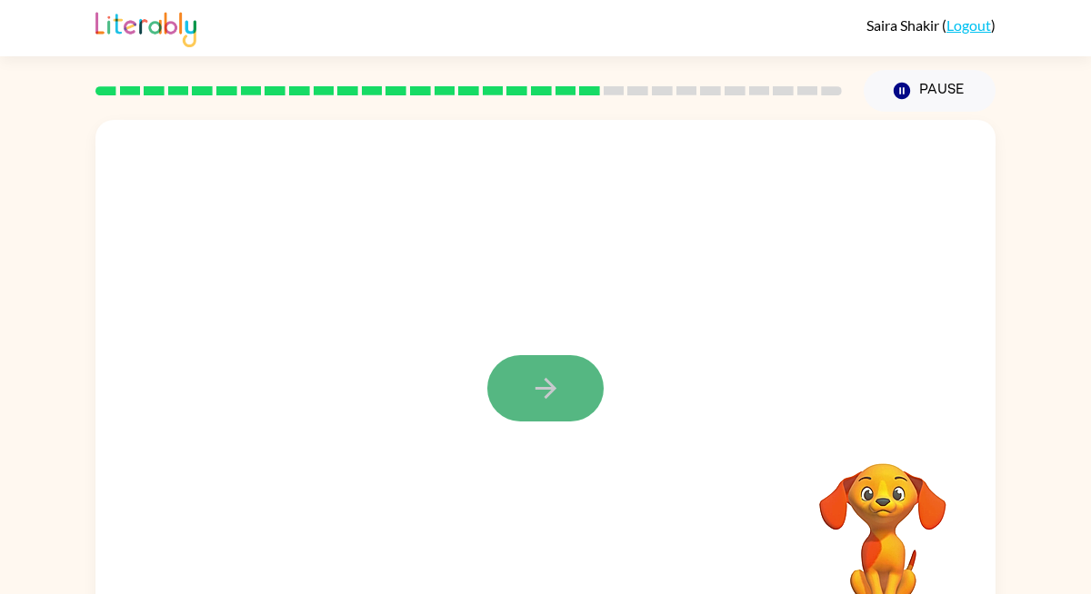
click at [536, 395] on icon "button" at bounding box center [546, 389] width 32 height 32
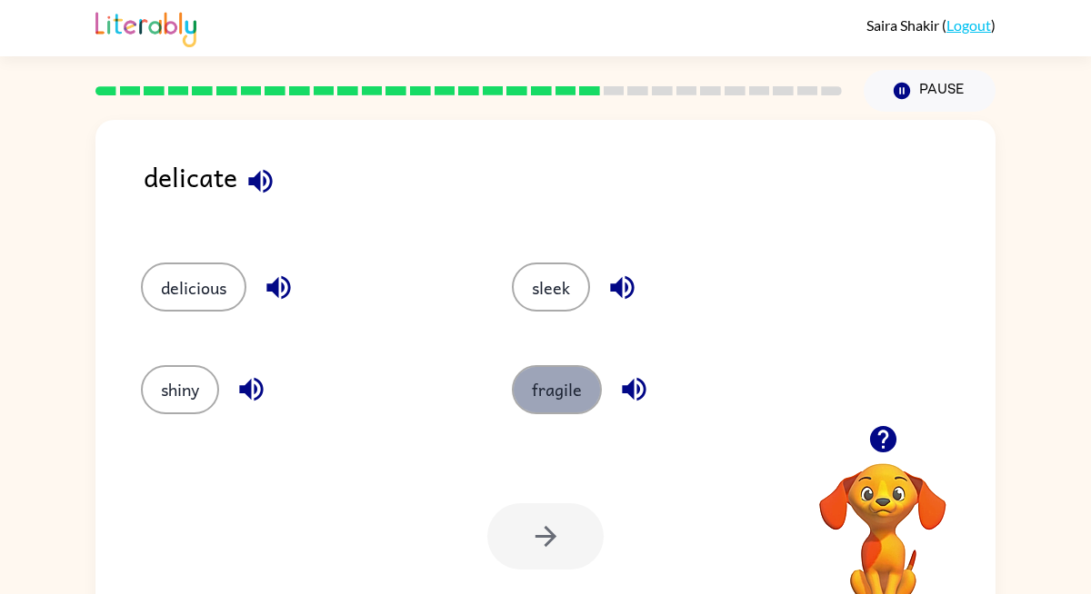
click at [561, 375] on button "fragile" at bounding box center [557, 389] width 90 height 49
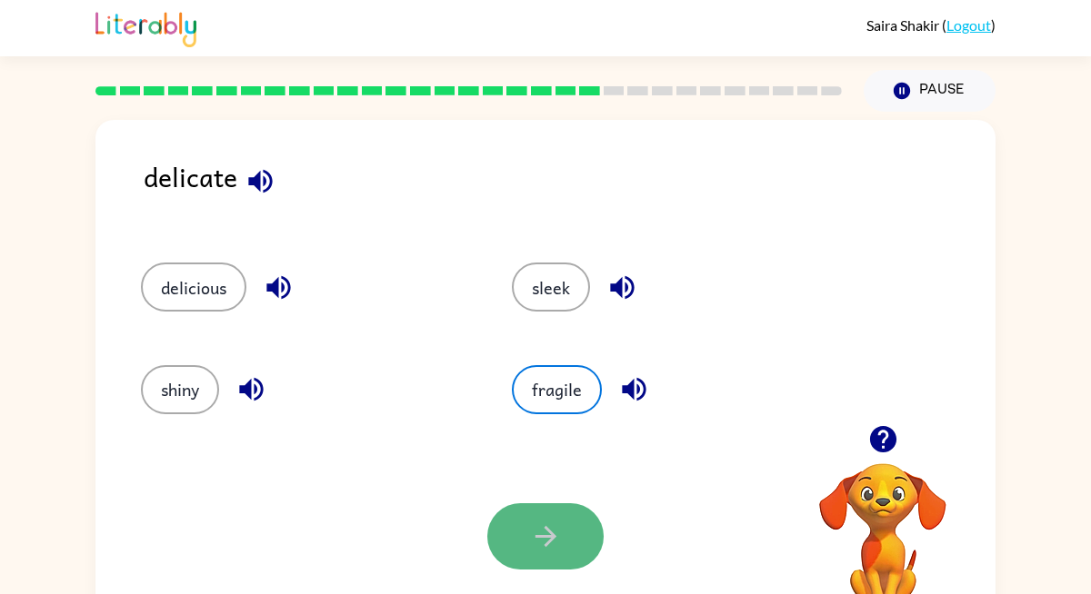
click at [540, 550] on icon "button" at bounding box center [546, 537] width 32 height 32
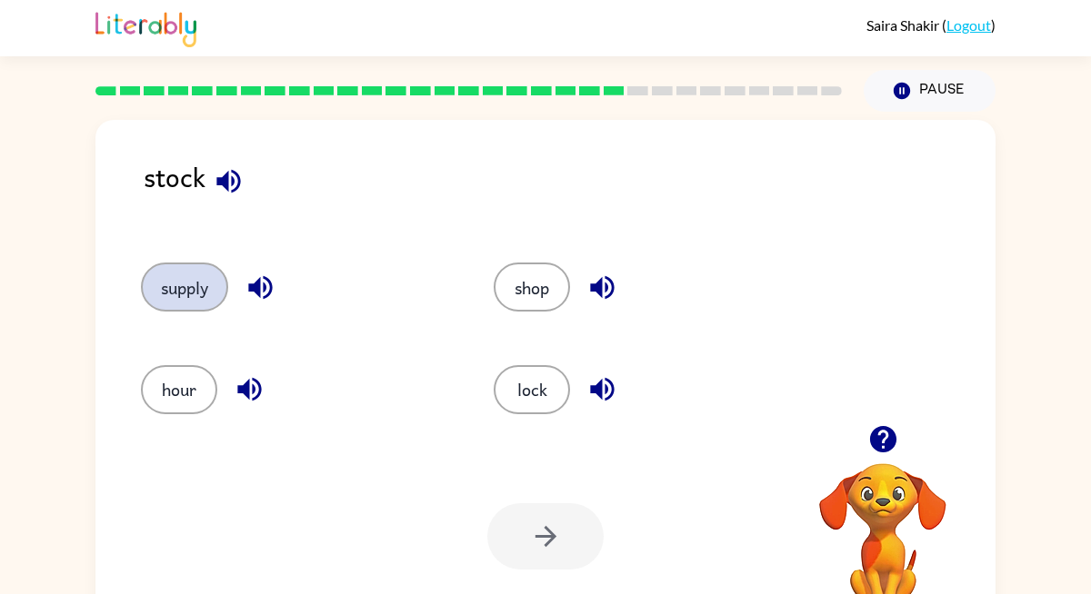
click at [209, 289] on button "supply" at bounding box center [184, 287] width 87 height 49
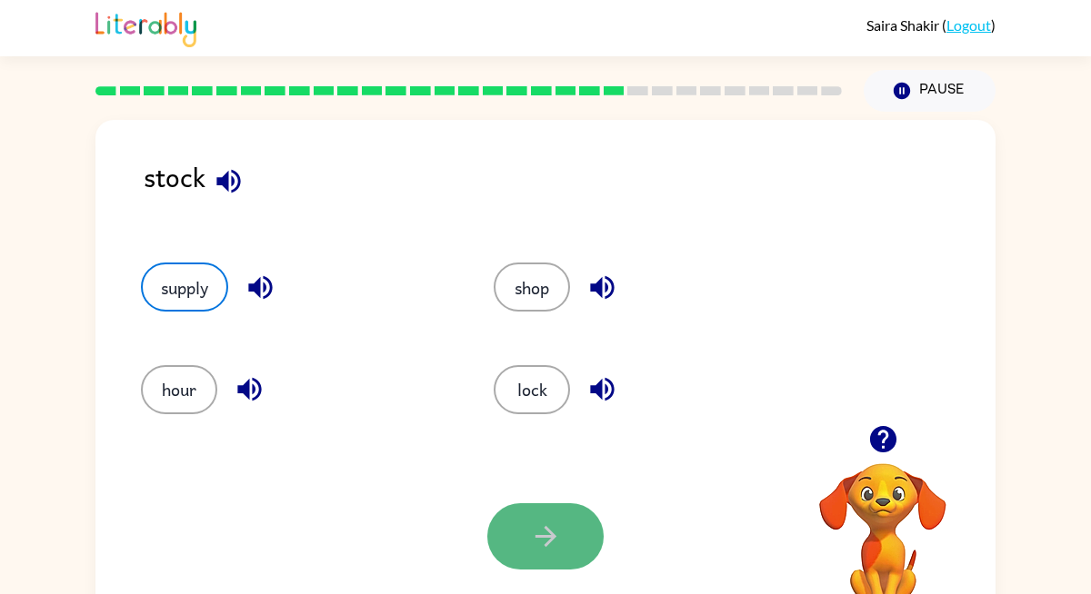
click at [524, 522] on button "button" at bounding box center [545, 537] width 116 height 66
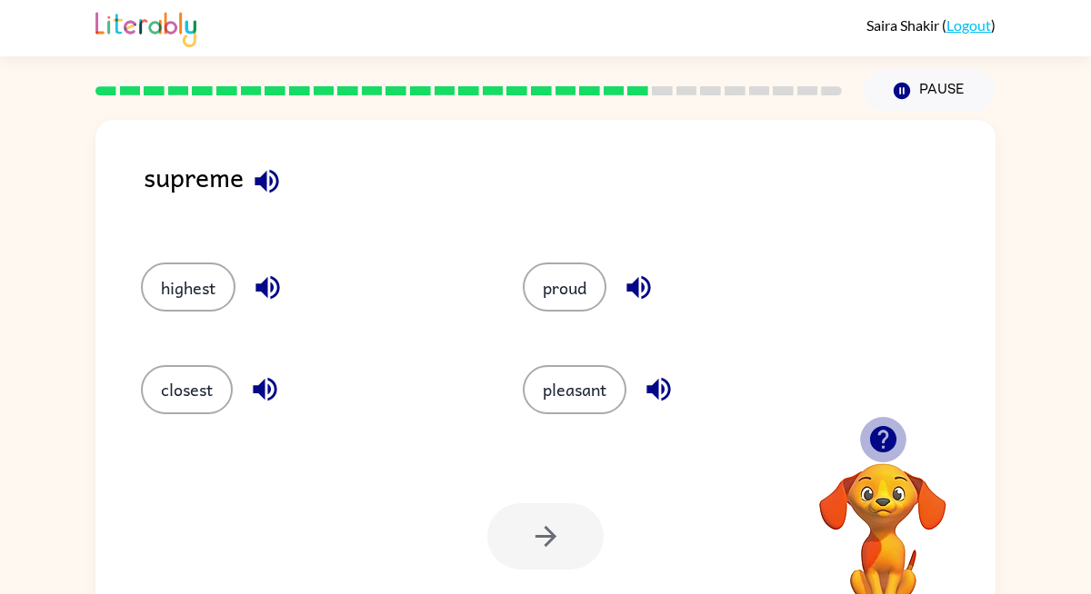
click at [883, 431] on icon "button" at bounding box center [883, 440] width 32 height 32
click at [883, 424] on icon "button" at bounding box center [883, 440] width 32 height 32
click at [882, 446] on icon "button" at bounding box center [882, 439] width 26 height 26
click at [524, 257] on div "proud" at bounding box center [679, 279] width 382 height 102
click at [558, 286] on button "proud" at bounding box center [565, 287] width 84 height 49
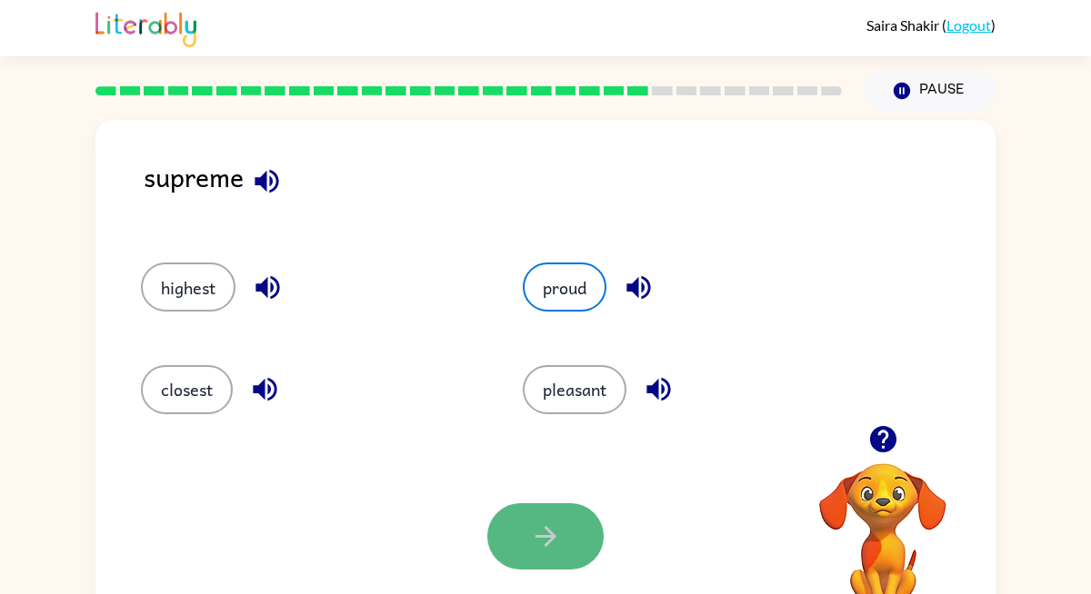
click at [553, 551] on icon "button" at bounding box center [546, 537] width 32 height 32
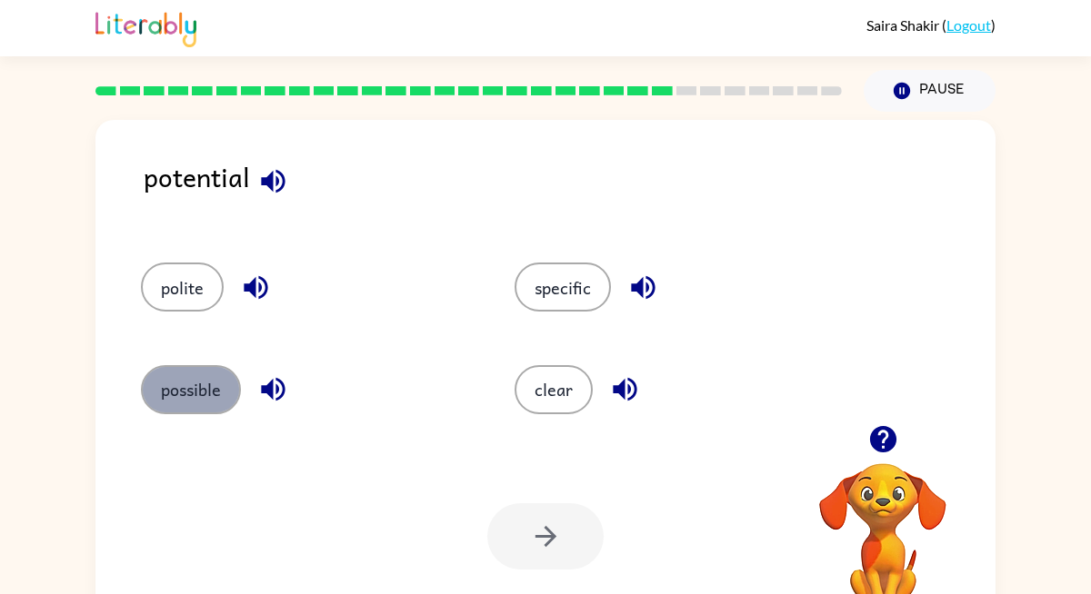
click at [202, 390] on button "possible" at bounding box center [191, 389] width 100 height 49
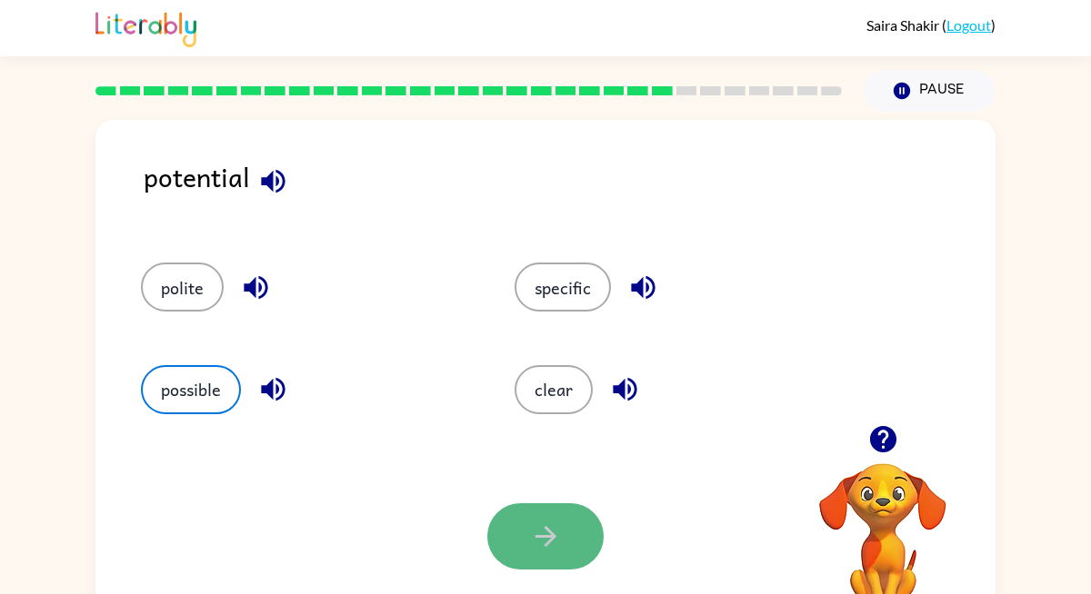
click at [544, 539] on icon "button" at bounding box center [546, 537] width 32 height 32
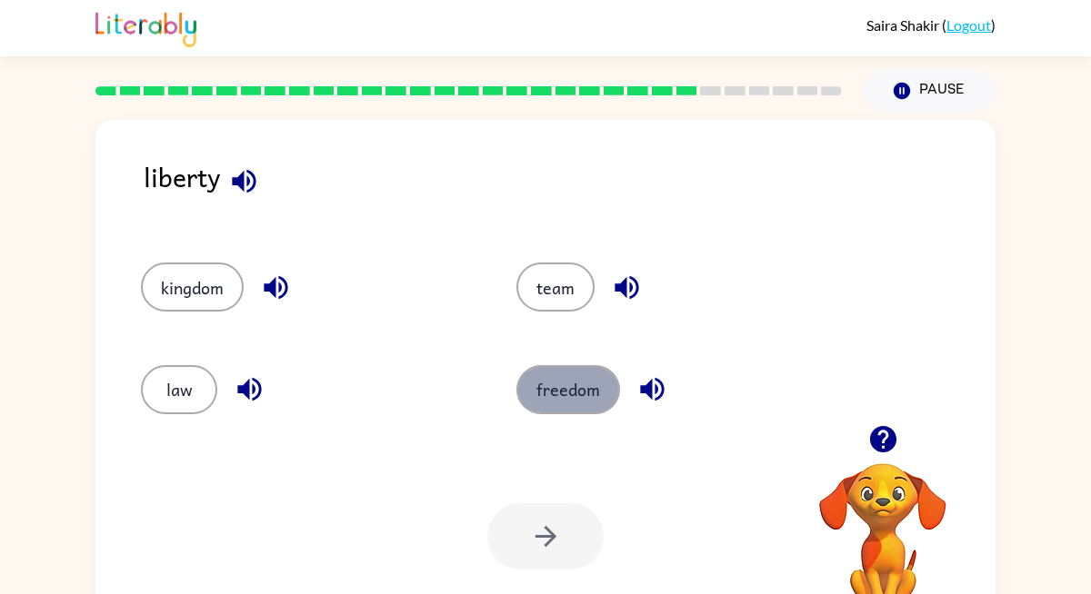
click at [590, 390] on button "freedom" at bounding box center [568, 389] width 104 height 49
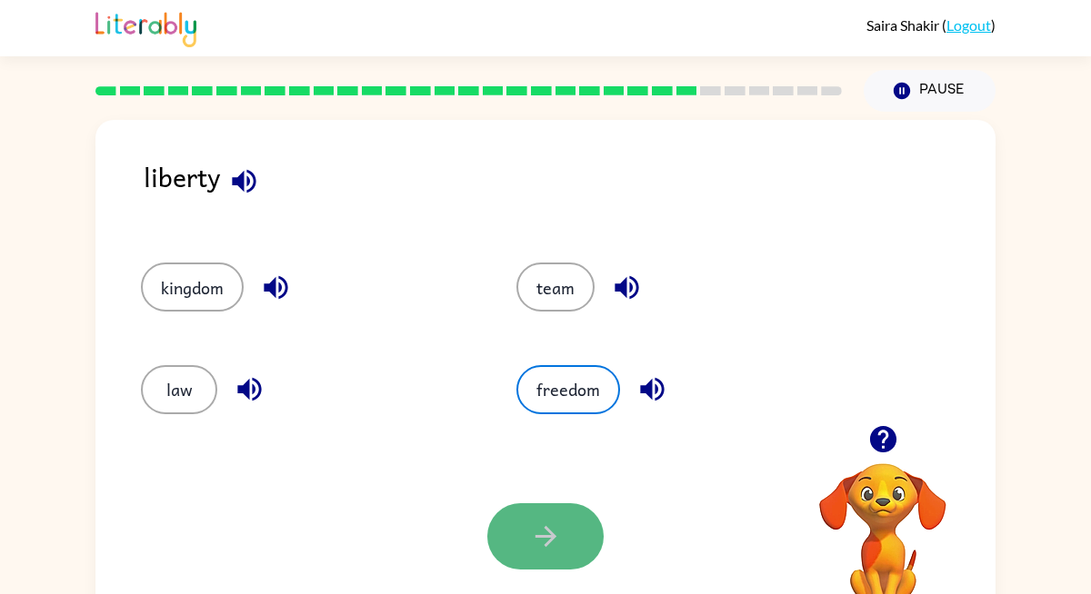
click at [558, 557] on button "button" at bounding box center [545, 537] width 116 height 66
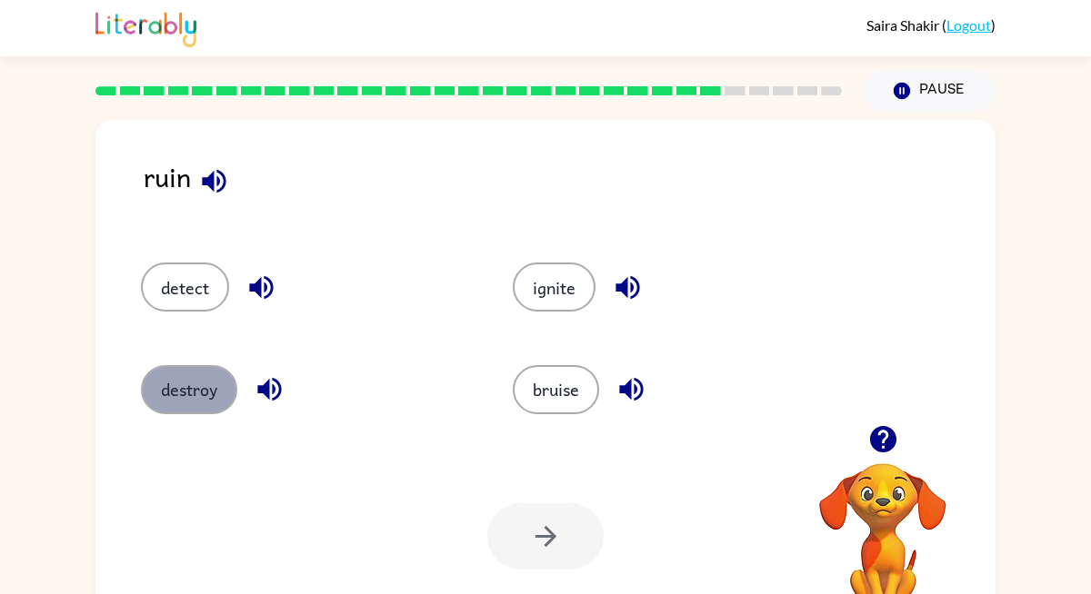
click at [171, 398] on button "destroy" at bounding box center [189, 389] width 96 height 49
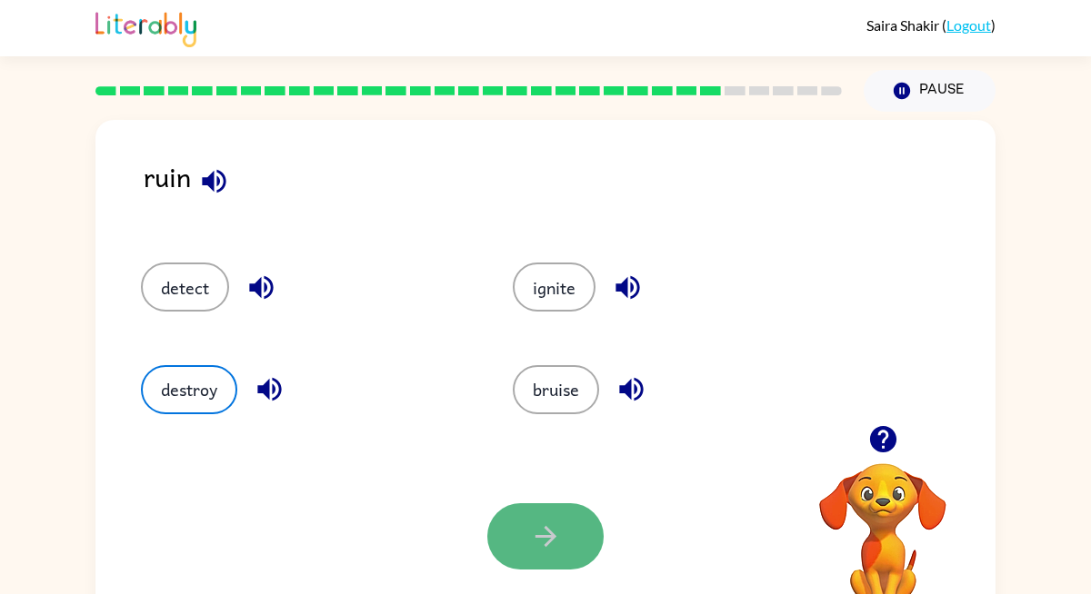
click at [534, 540] on icon "button" at bounding box center [546, 537] width 32 height 32
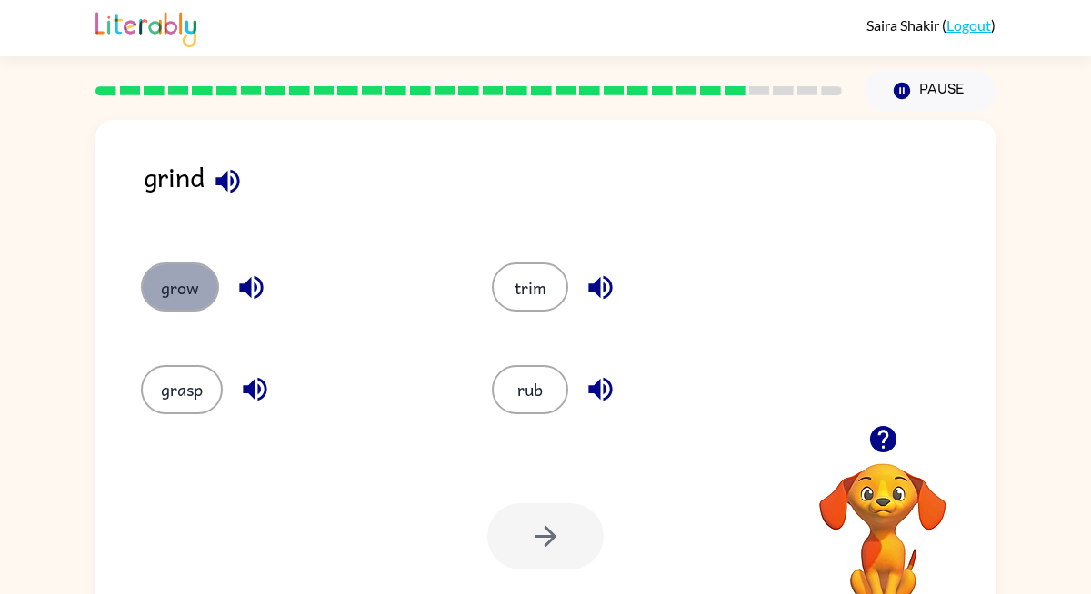
click at [187, 297] on button "grow" at bounding box center [180, 287] width 78 height 49
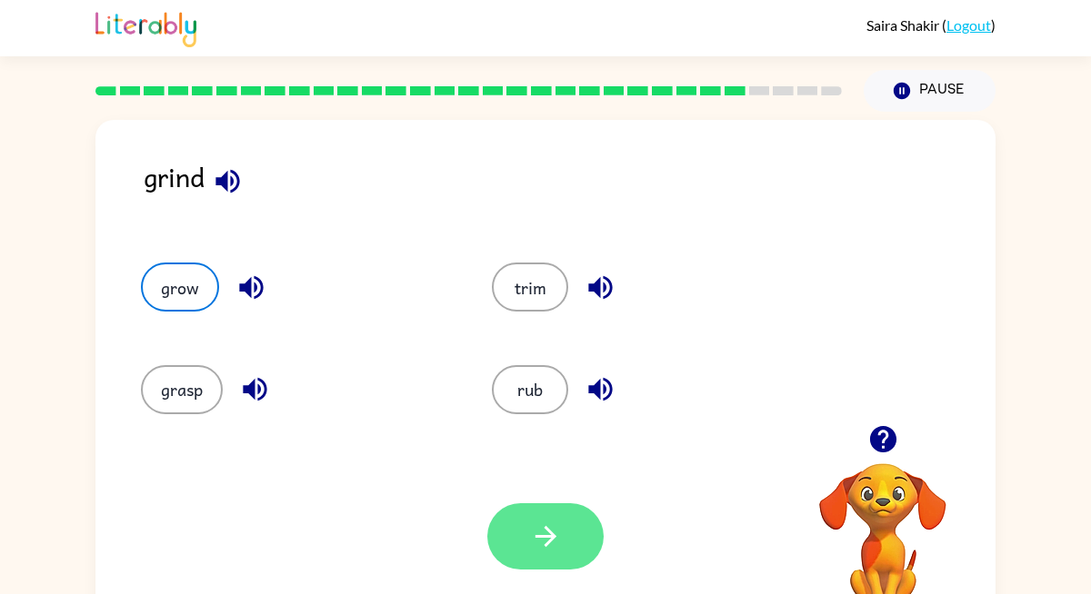
click at [526, 514] on button "button" at bounding box center [545, 537] width 116 height 66
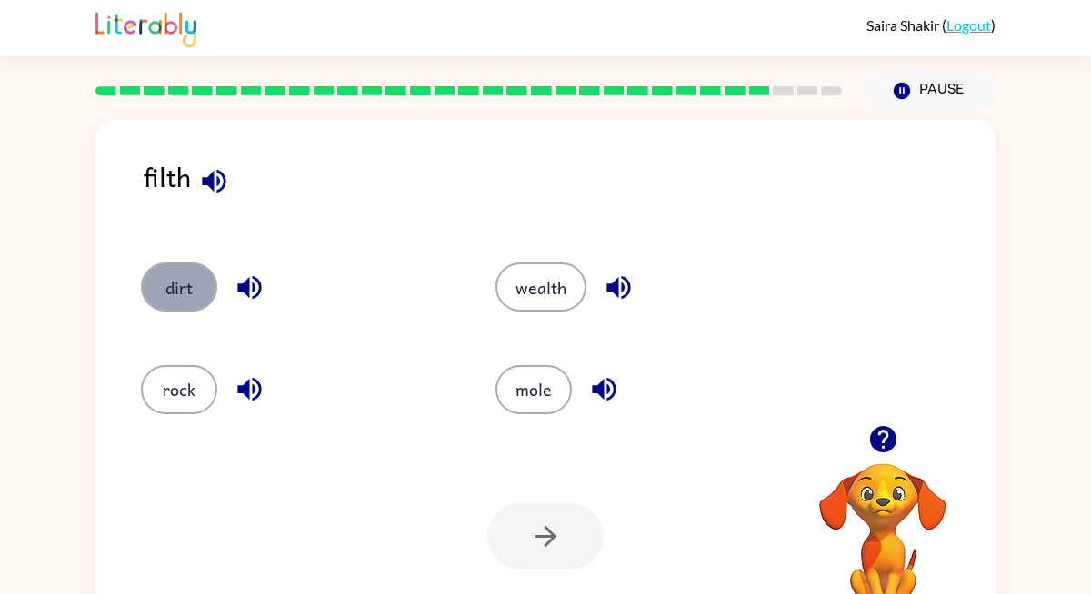
click at [194, 274] on button "dirt" at bounding box center [179, 287] width 76 height 49
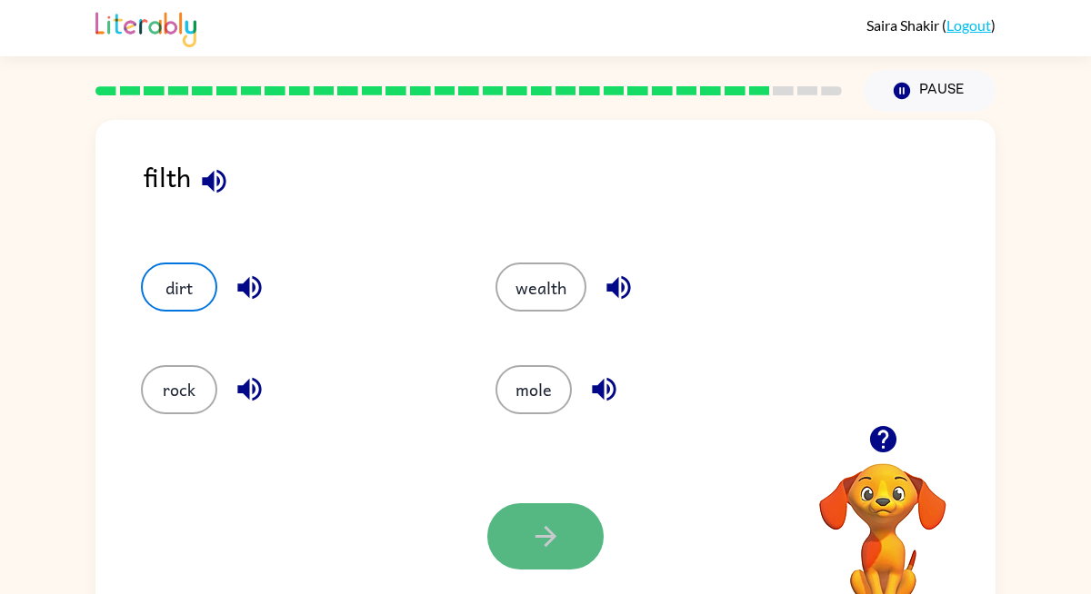
click at [554, 539] on icon "button" at bounding box center [546, 537] width 32 height 32
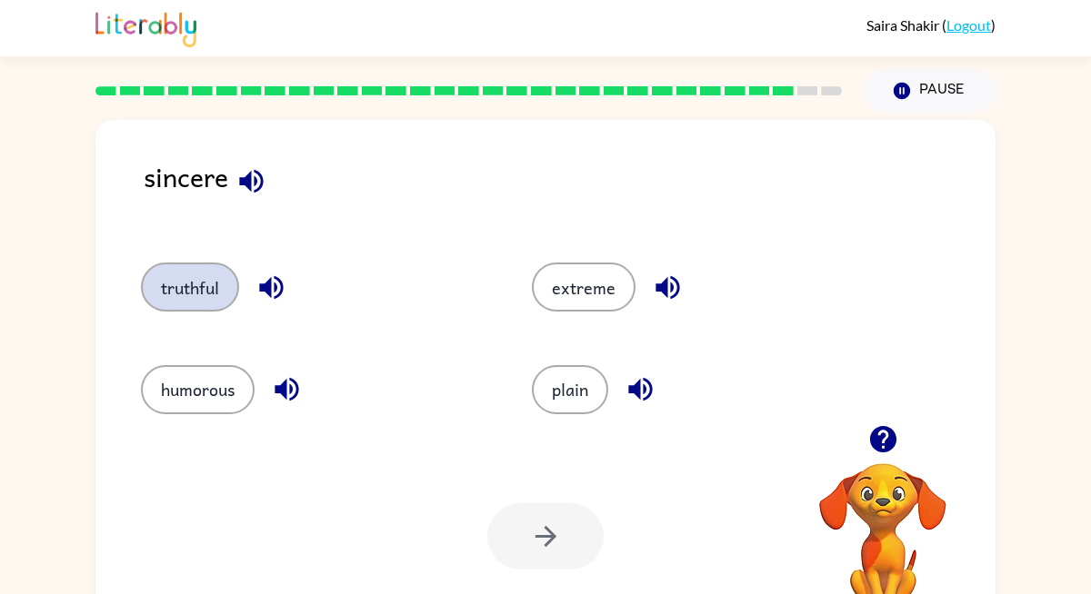
click at [199, 291] on button "truthful" at bounding box center [190, 287] width 98 height 49
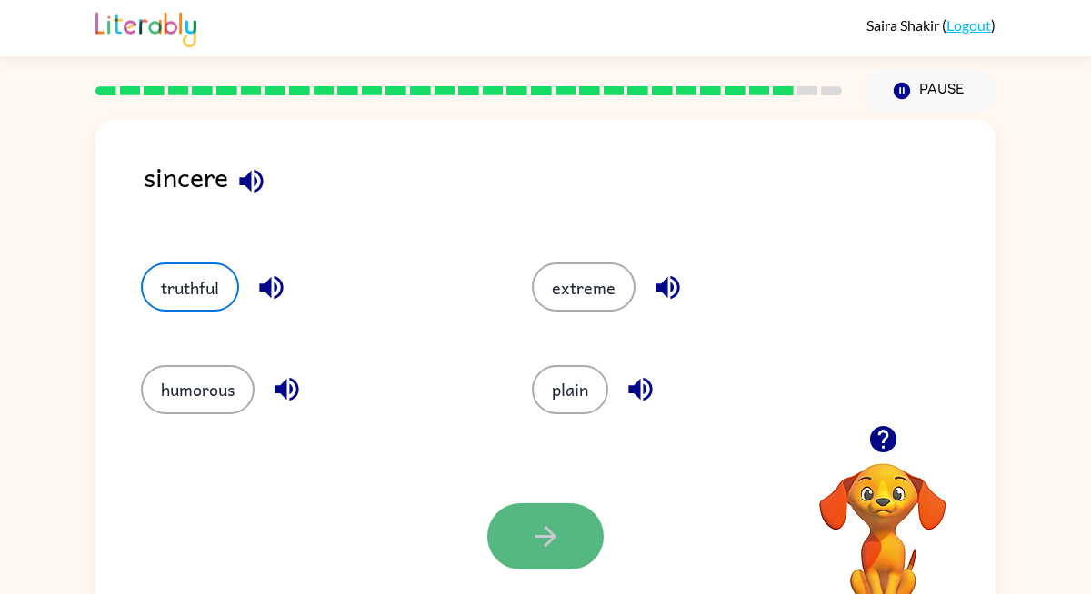
click at [550, 527] on icon "button" at bounding box center [546, 537] width 32 height 32
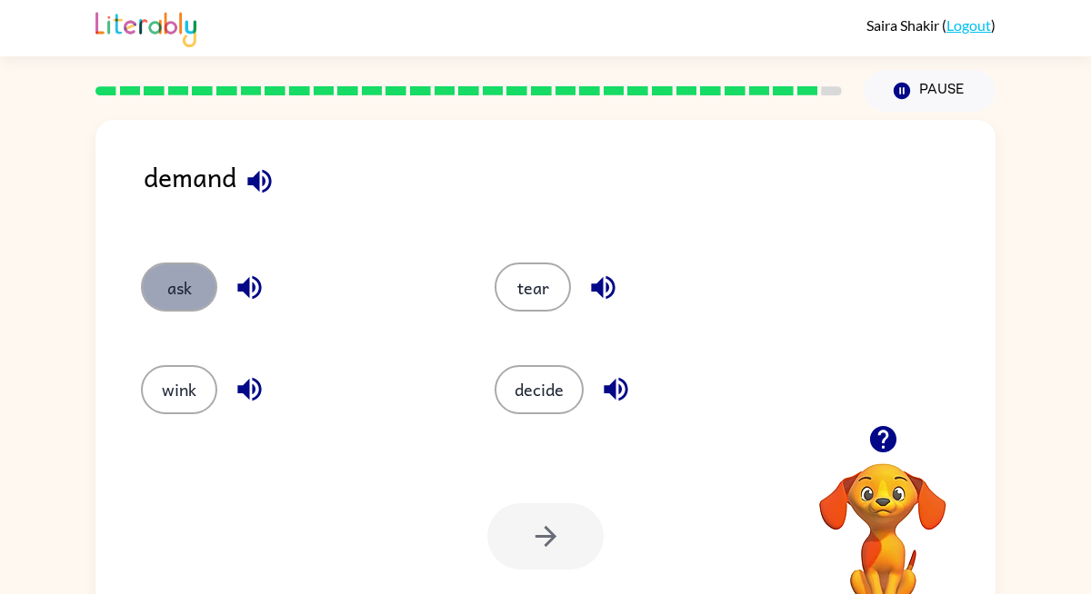
click at [205, 306] on button "ask" at bounding box center [179, 287] width 76 height 49
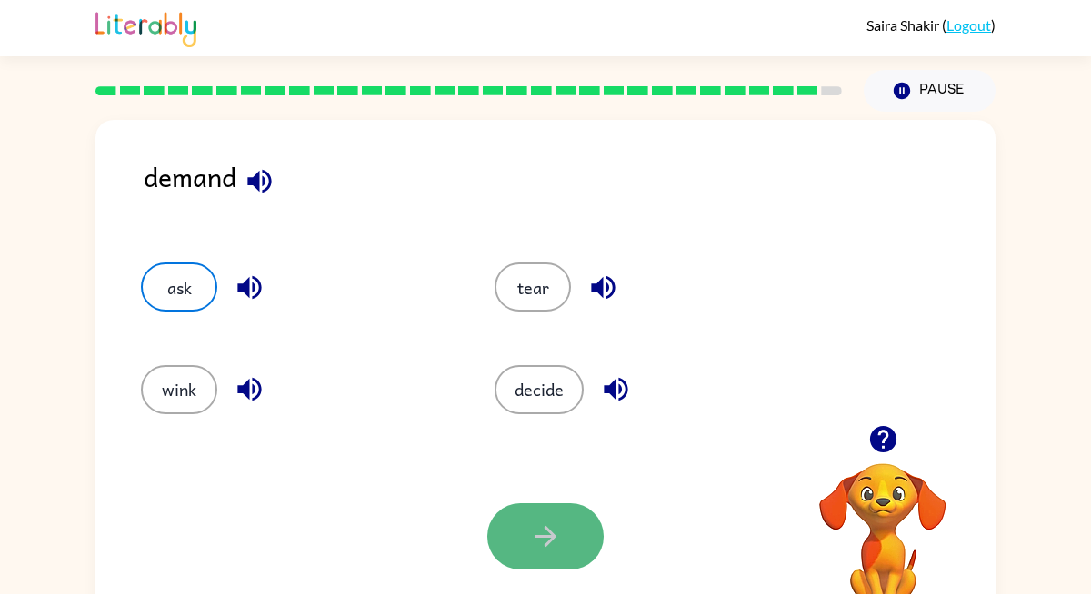
click at [515, 533] on button "button" at bounding box center [545, 537] width 116 height 66
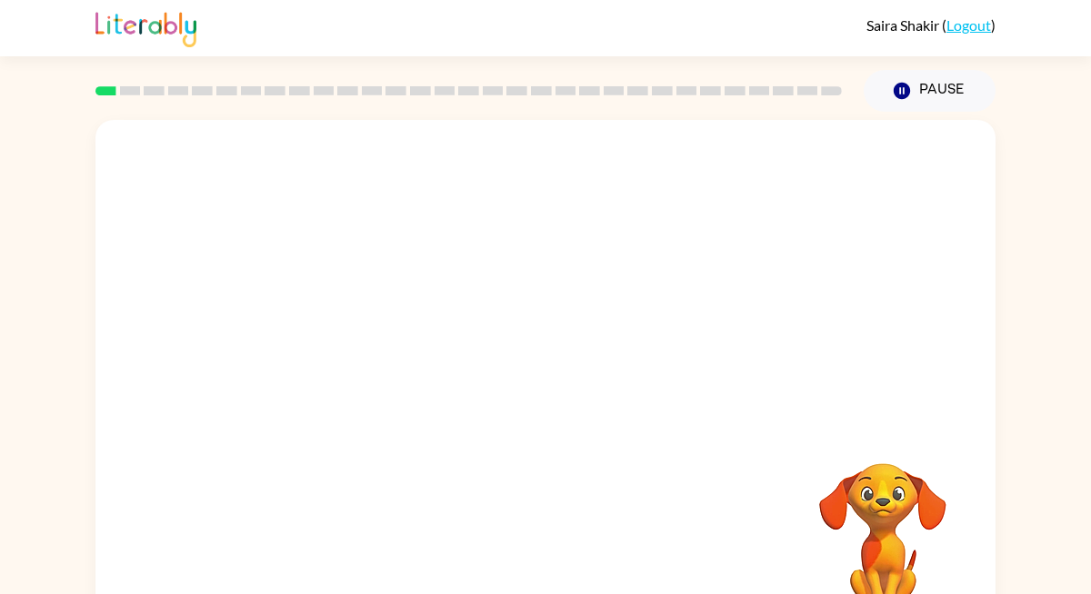
click at [494, 285] on video "Your browser must support playing .mp4 files to use Literably. Please try using…" at bounding box center [545, 272] width 900 height 305
click at [598, 344] on video "Your browser must support playing .mp4 files to use Literably. Please try using…" at bounding box center [545, 272] width 900 height 305
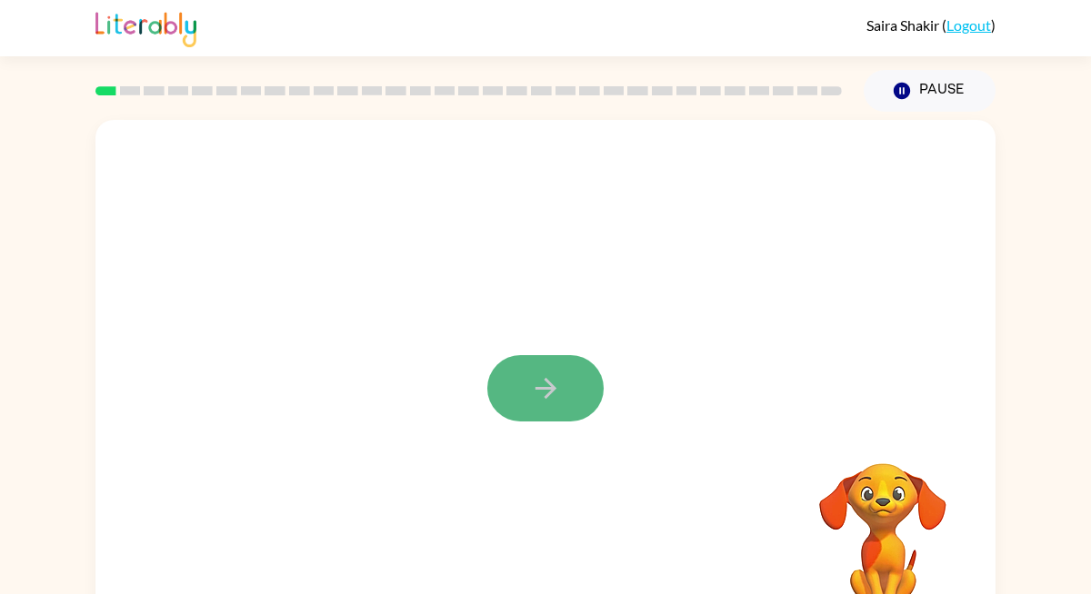
click at [537, 385] on icon "button" at bounding box center [546, 389] width 32 height 32
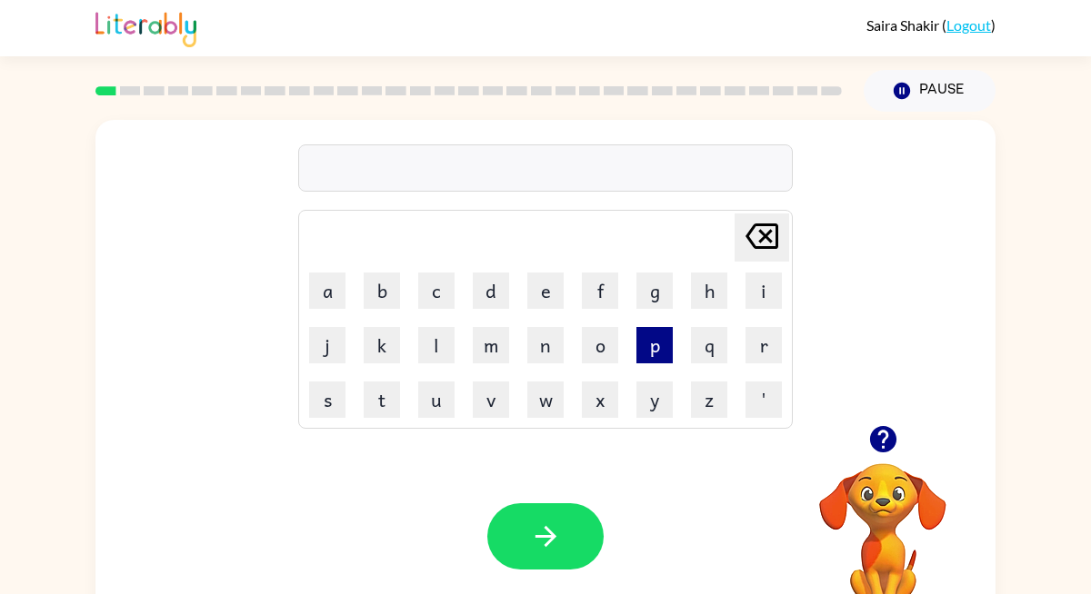
click at [659, 343] on button "p" at bounding box center [654, 345] width 36 height 36
type button "p"
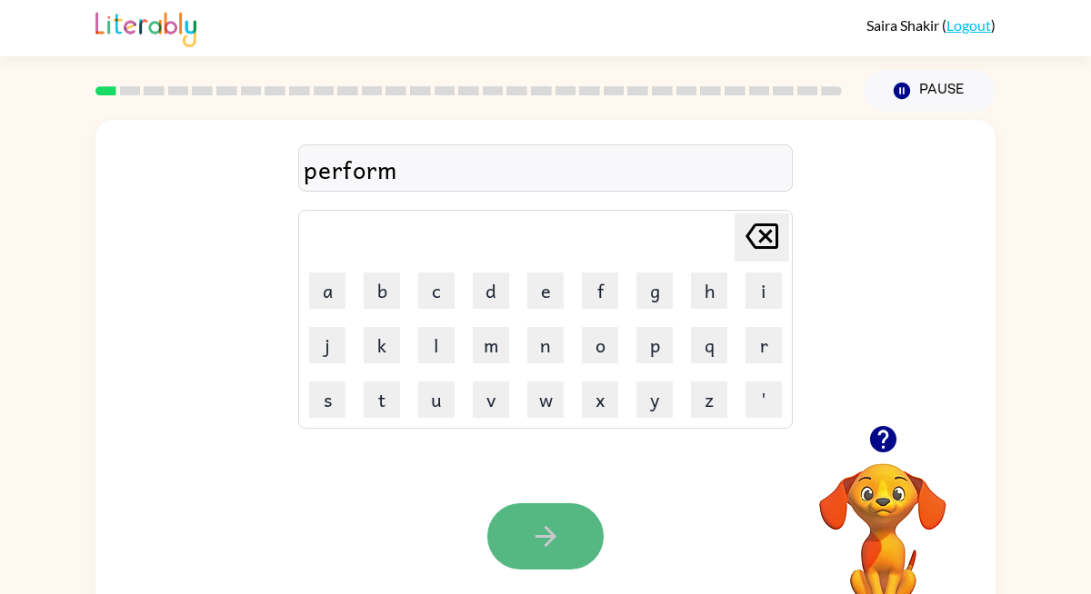
click at [563, 530] on button "button" at bounding box center [545, 537] width 116 height 66
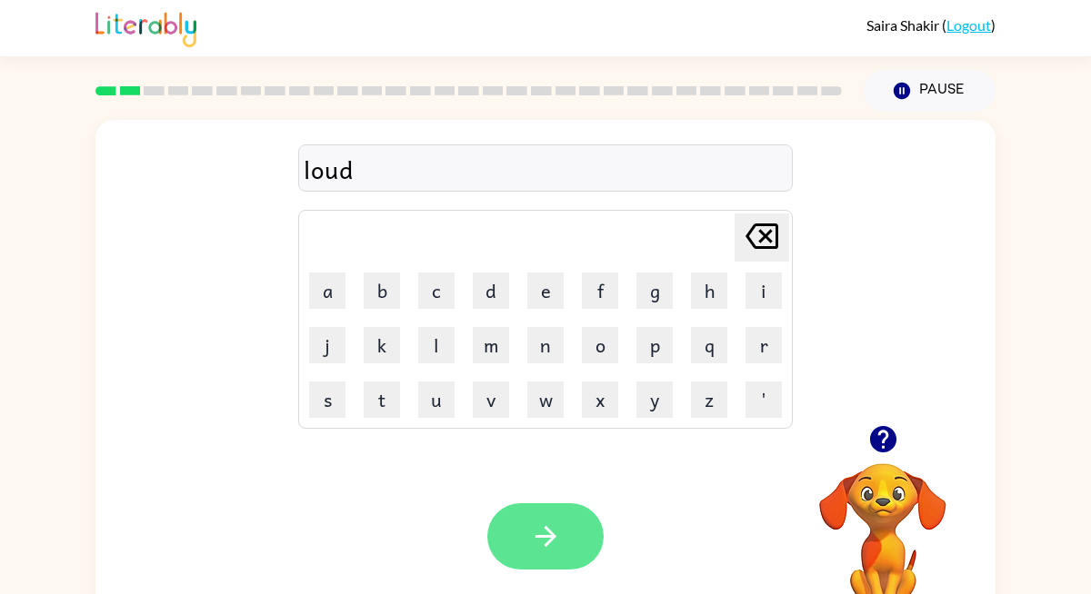
click at [566, 530] on button "button" at bounding box center [545, 537] width 116 height 66
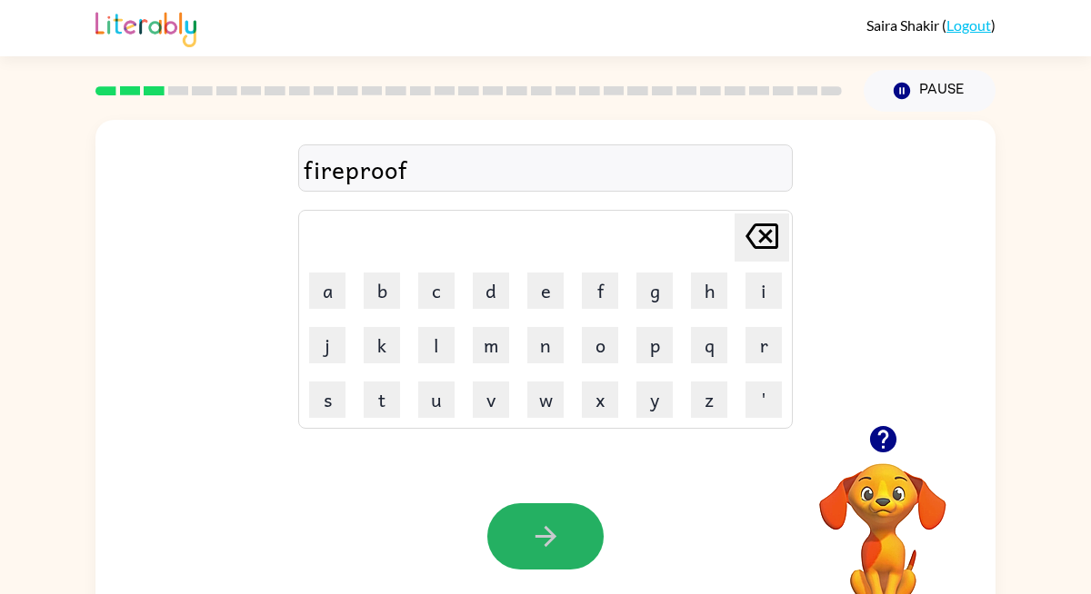
click at [566, 530] on button "button" at bounding box center [545, 537] width 116 height 66
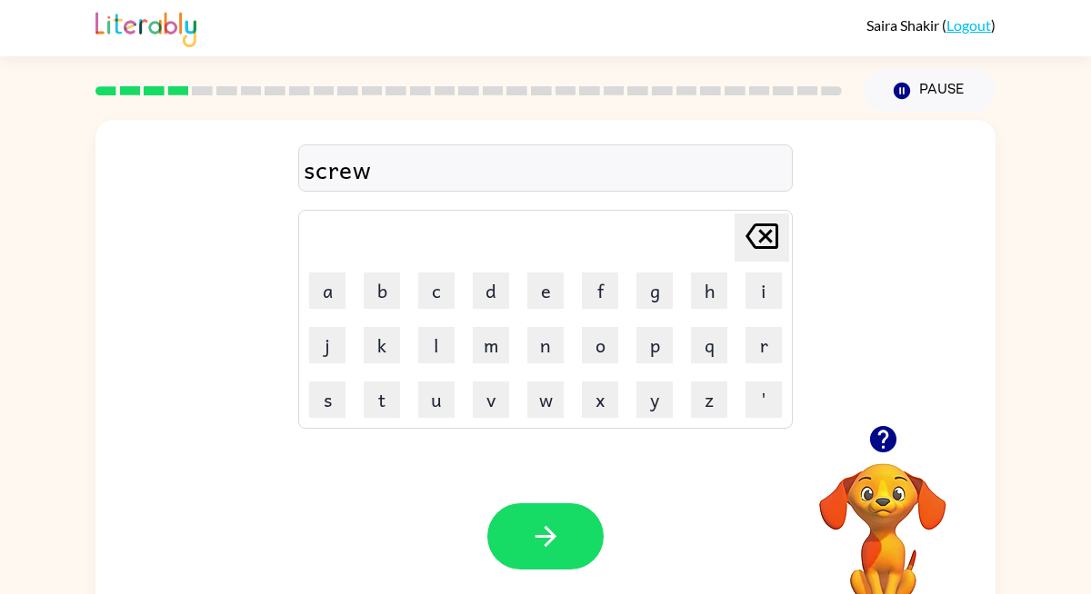
click at [566, 530] on button "button" at bounding box center [545, 537] width 116 height 66
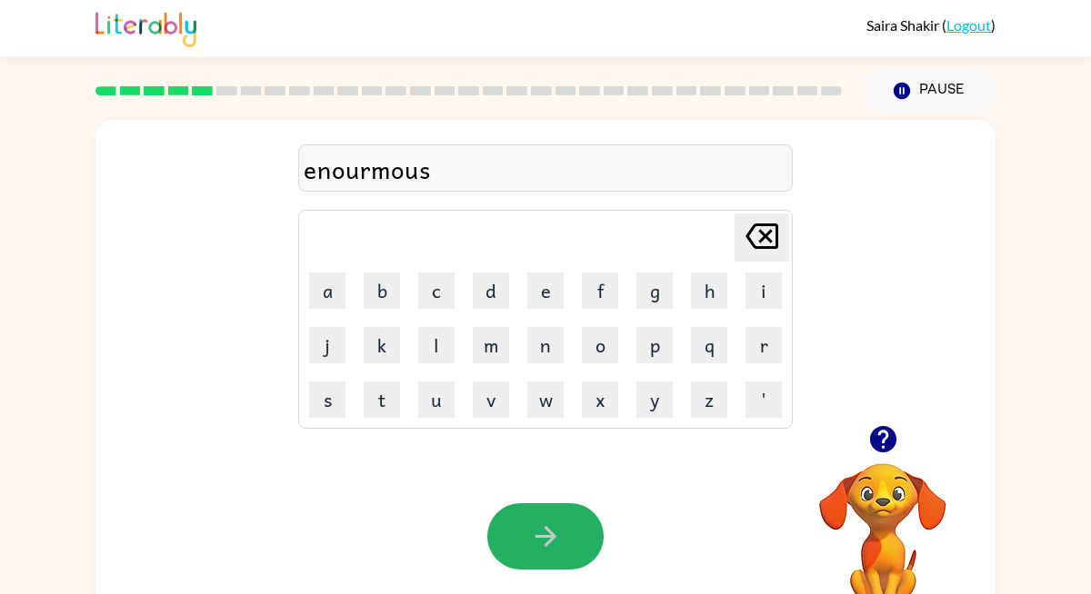
click at [566, 530] on button "button" at bounding box center [545, 537] width 116 height 66
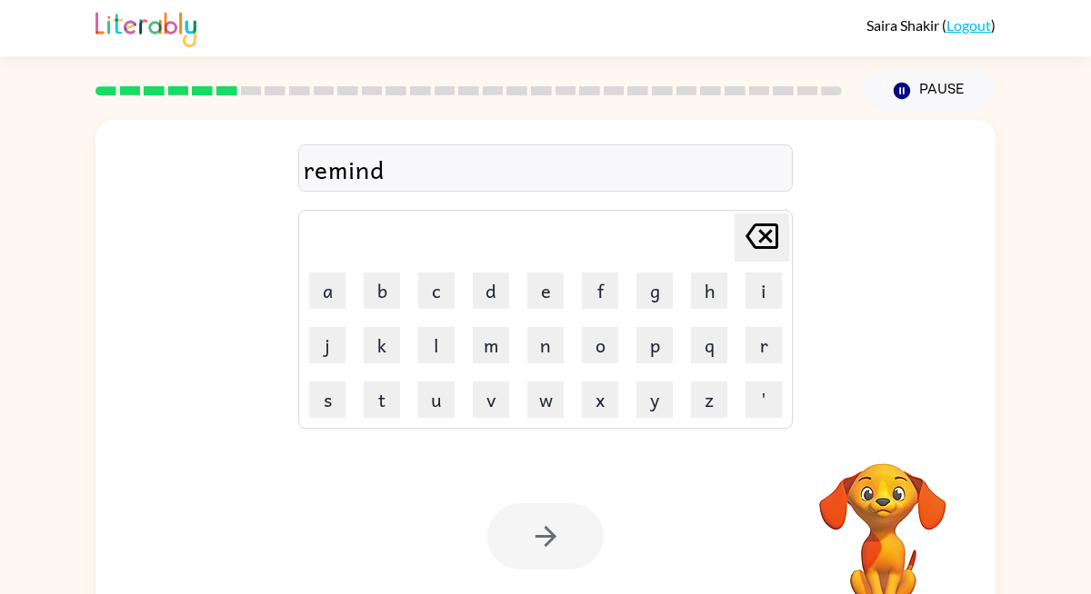
click at [568, 530] on div at bounding box center [545, 537] width 116 height 66
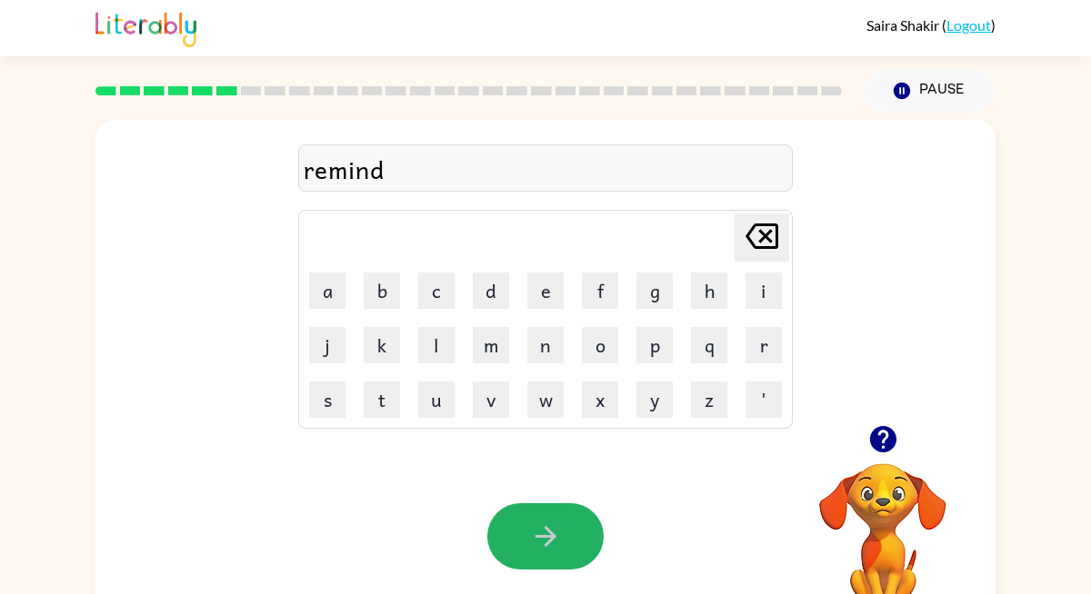
click at [568, 530] on button "button" at bounding box center [545, 537] width 116 height 66
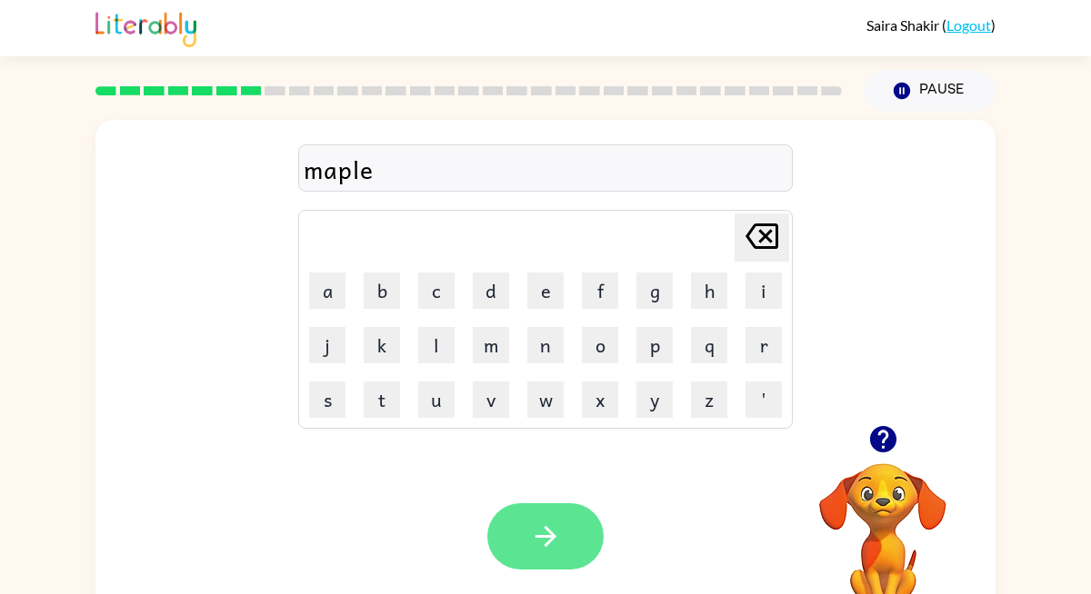
click at [566, 515] on button "button" at bounding box center [545, 537] width 116 height 66
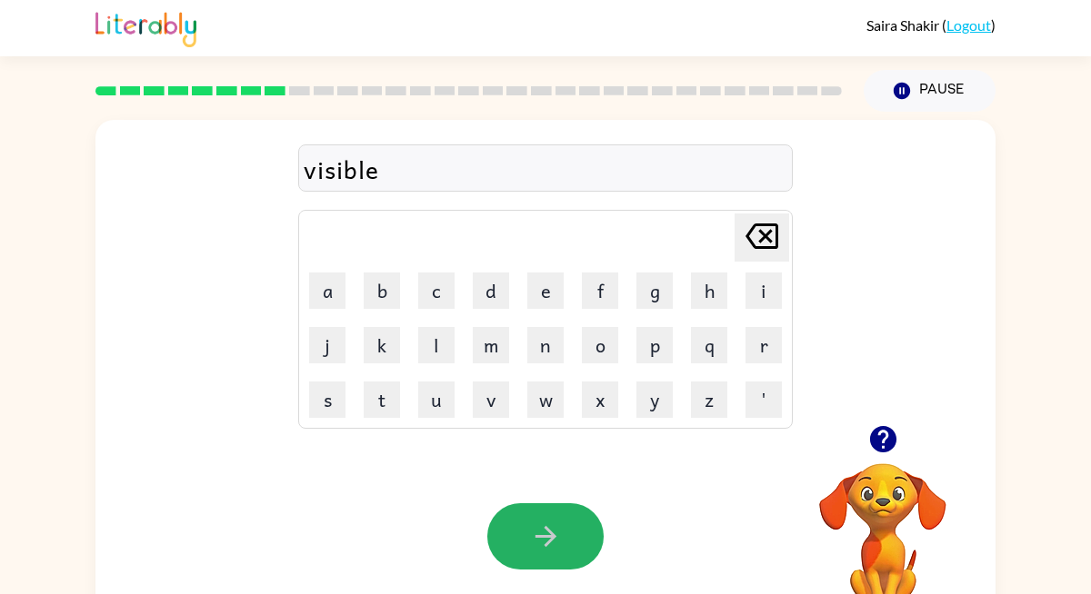
click at [566, 516] on button "button" at bounding box center [545, 537] width 116 height 66
click at [565, 532] on button "button" at bounding box center [545, 537] width 116 height 66
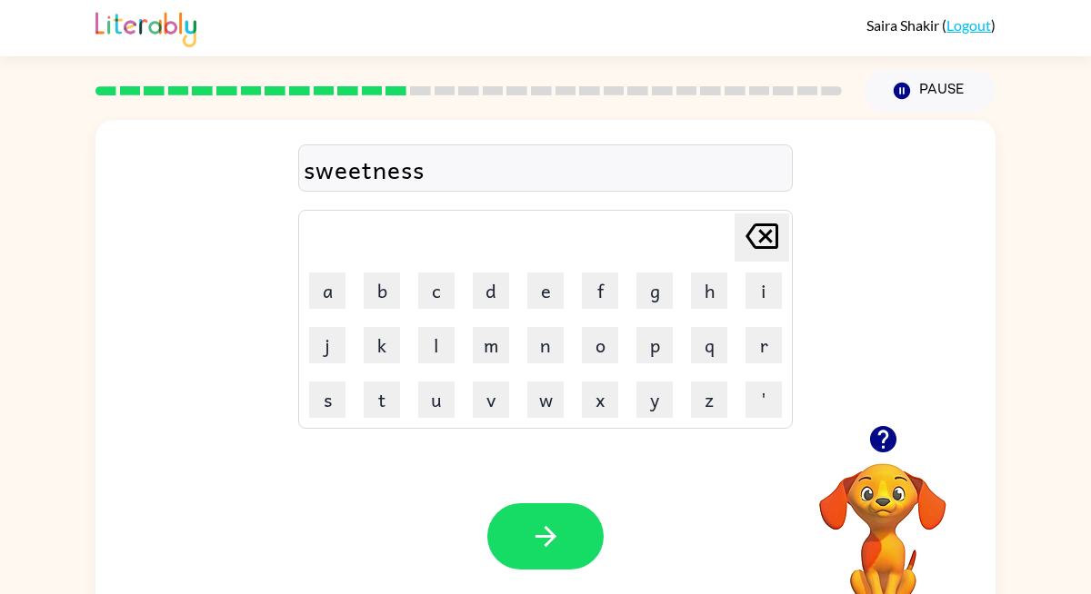
click at [565, 532] on button "button" at bounding box center [545, 537] width 116 height 66
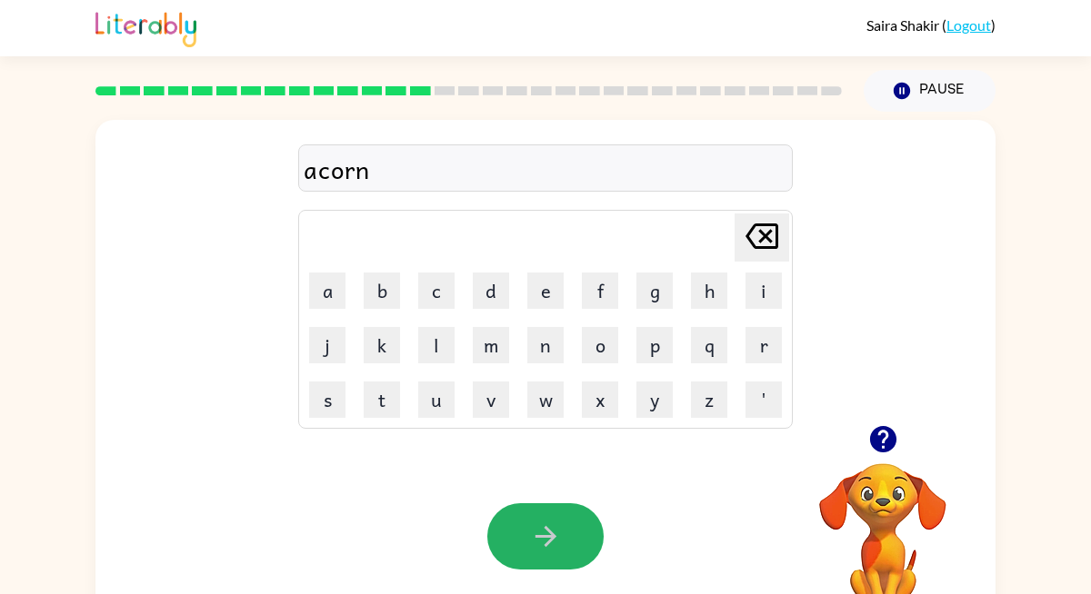
click at [565, 532] on button "button" at bounding box center [545, 537] width 116 height 66
click at [564, 532] on button "button" at bounding box center [545, 537] width 116 height 66
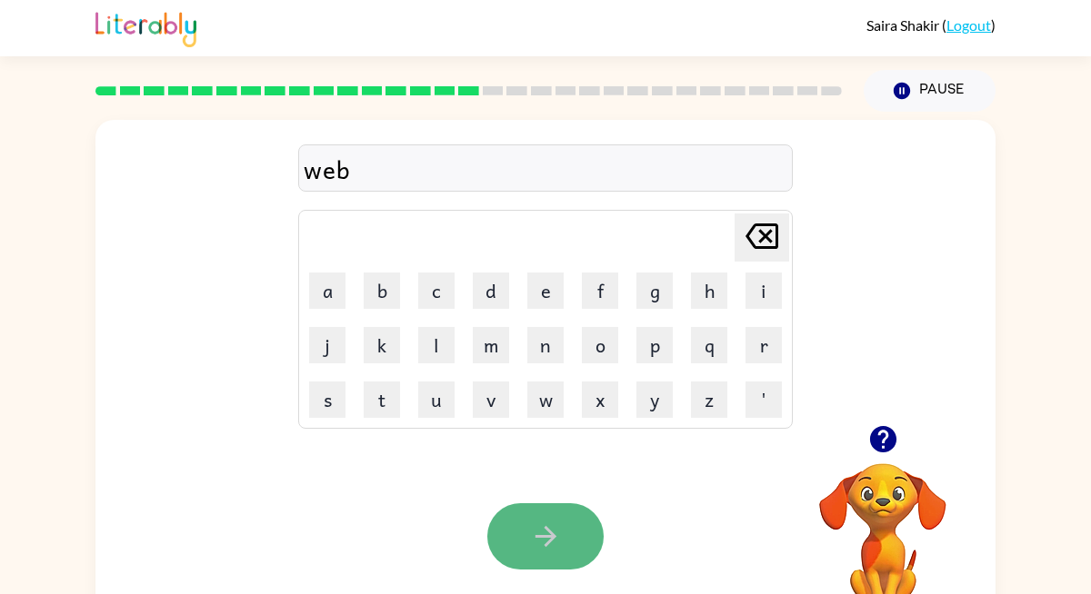
click at [564, 533] on button "button" at bounding box center [545, 537] width 116 height 66
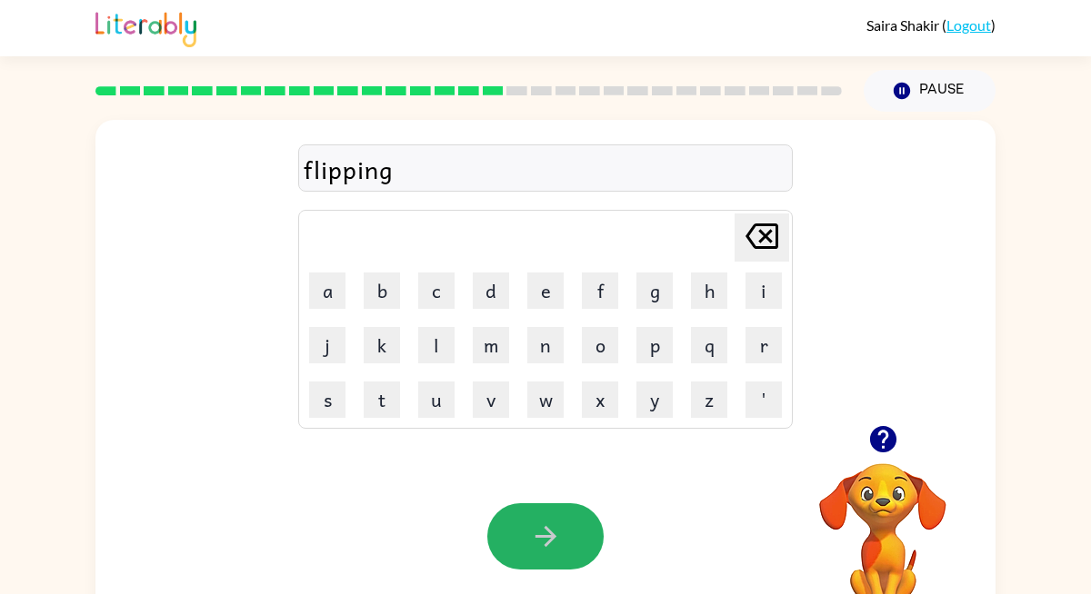
click at [564, 533] on button "button" at bounding box center [545, 537] width 116 height 66
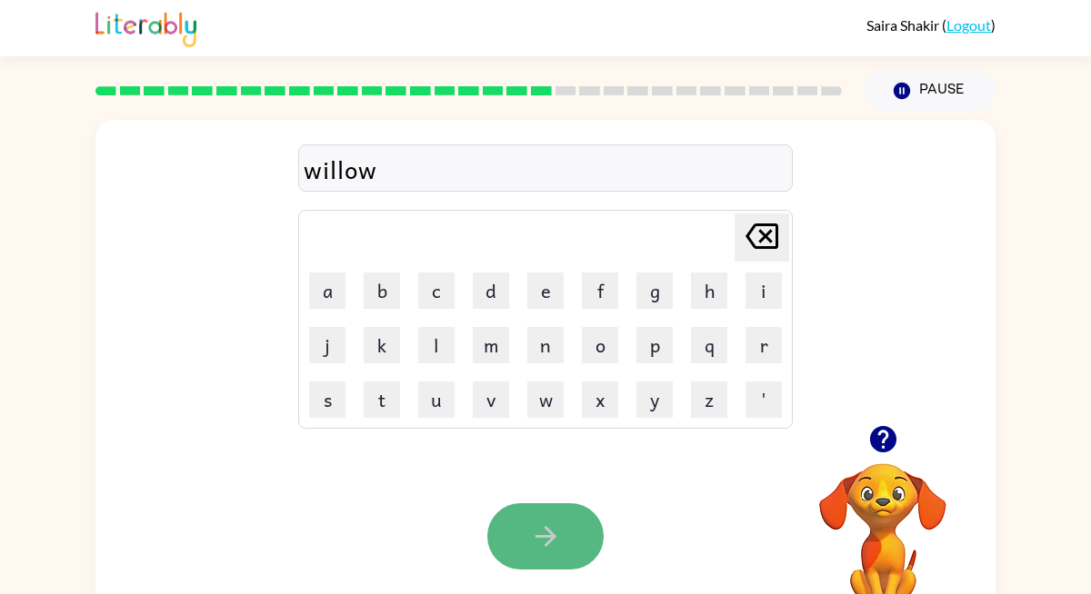
click at [564, 530] on button "button" at bounding box center [545, 537] width 116 height 66
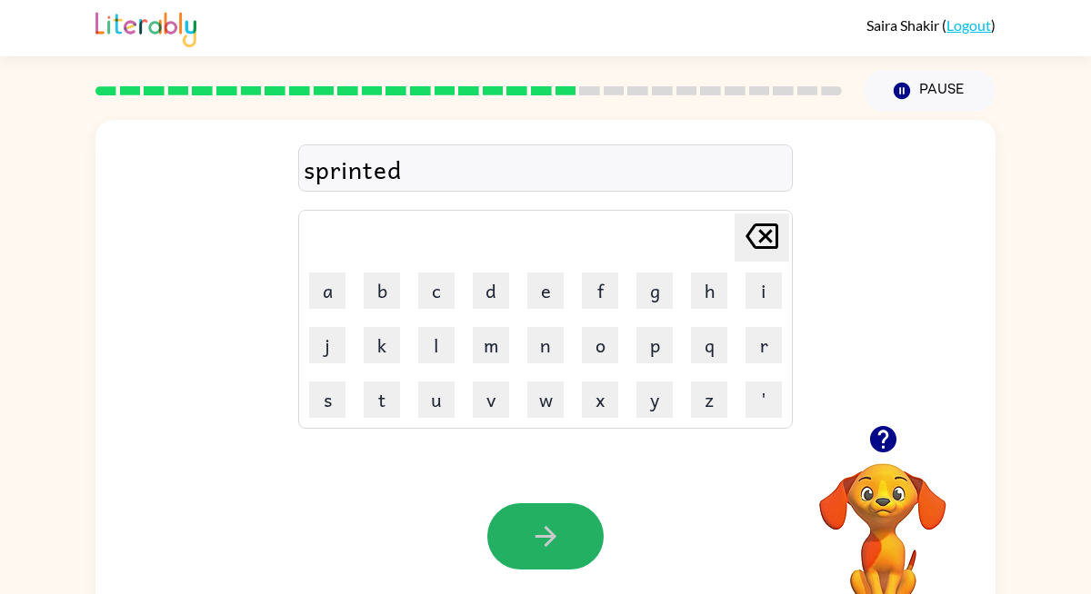
click at [564, 530] on button "button" at bounding box center [545, 537] width 116 height 66
click at [562, 555] on button "button" at bounding box center [545, 537] width 116 height 66
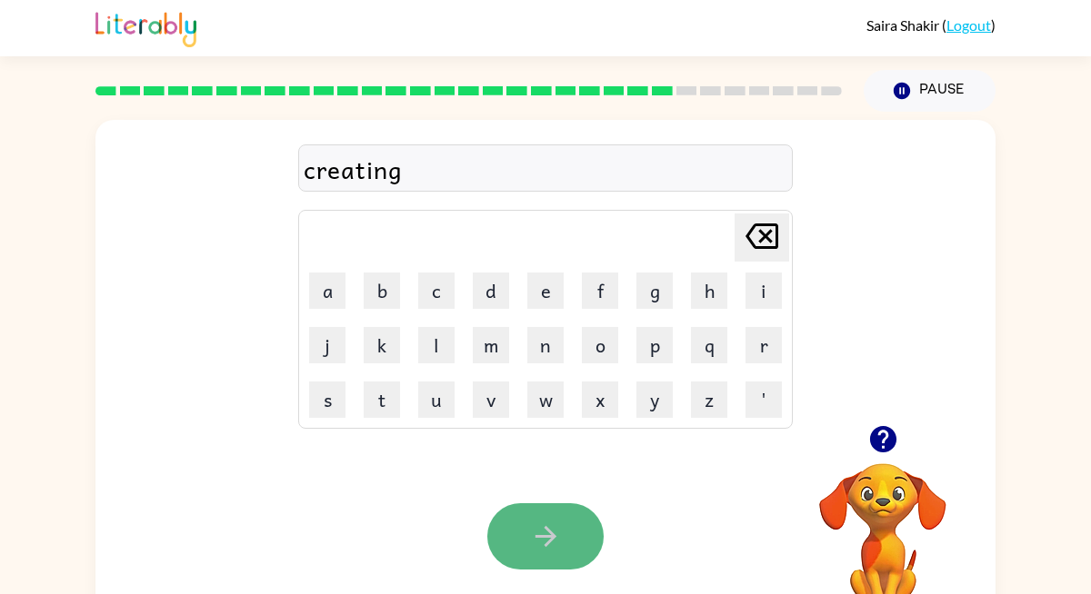
click at [560, 544] on icon "button" at bounding box center [546, 537] width 32 height 32
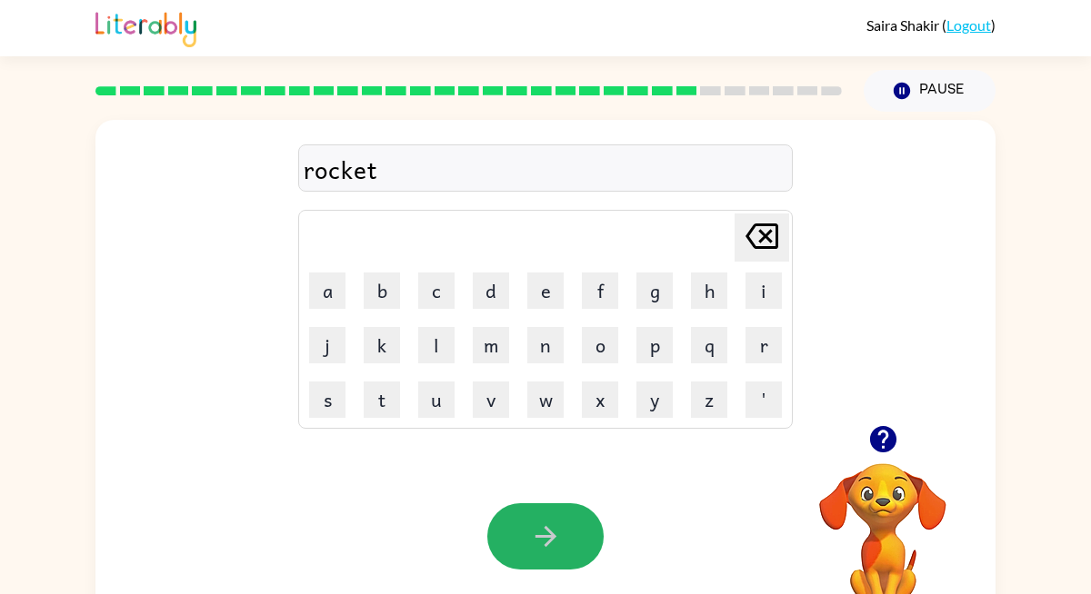
click at [561, 544] on icon "button" at bounding box center [546, 537] width 32 height 32
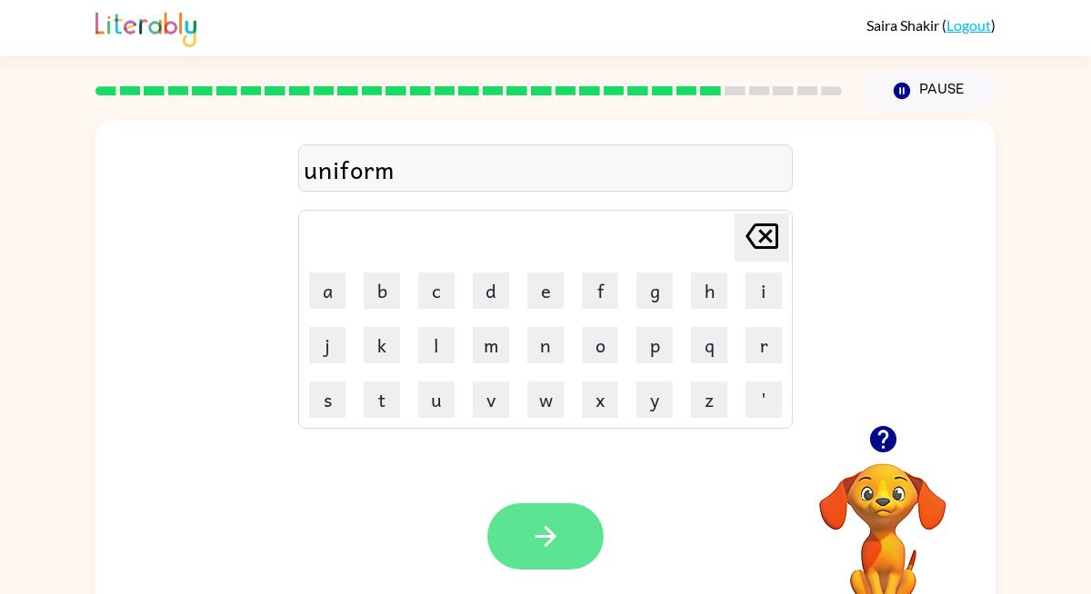
click at [576, 534] on button "button" at bounding box center [545, 537] width 116 height 66
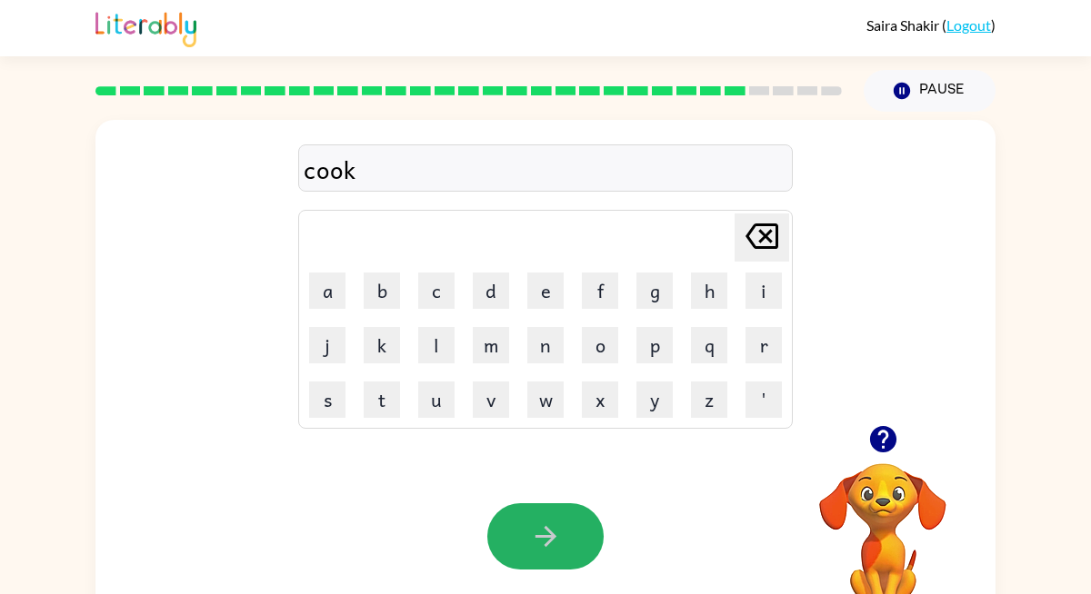
click at [576, 534] on button "button" at bounding box center [545, 537] width 116 height 66
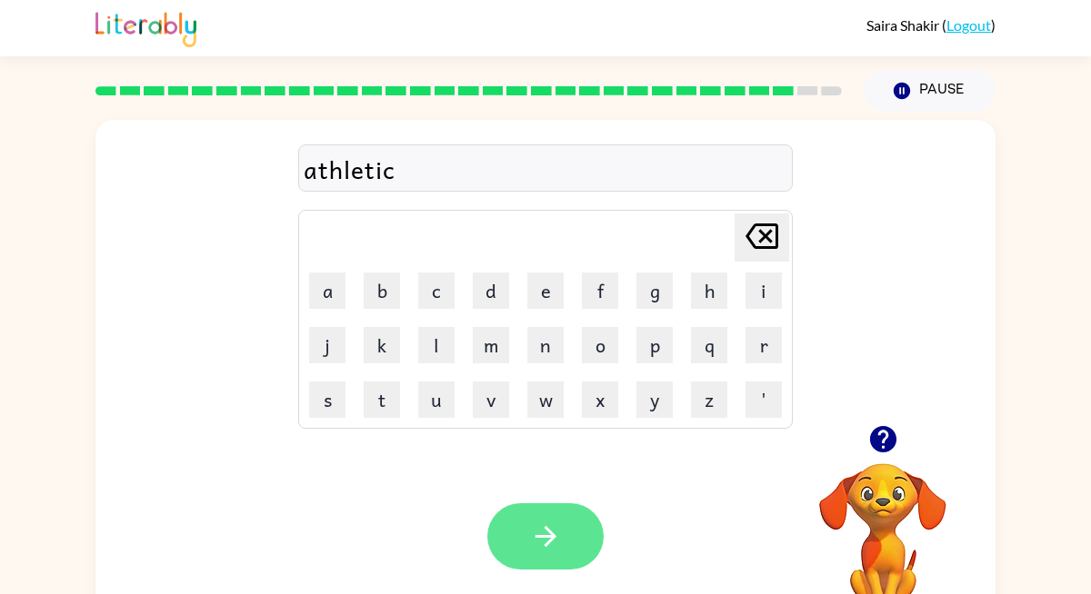
click at [554, 540] on icon "button" at bounding box center [546, 537] width 32 height 32
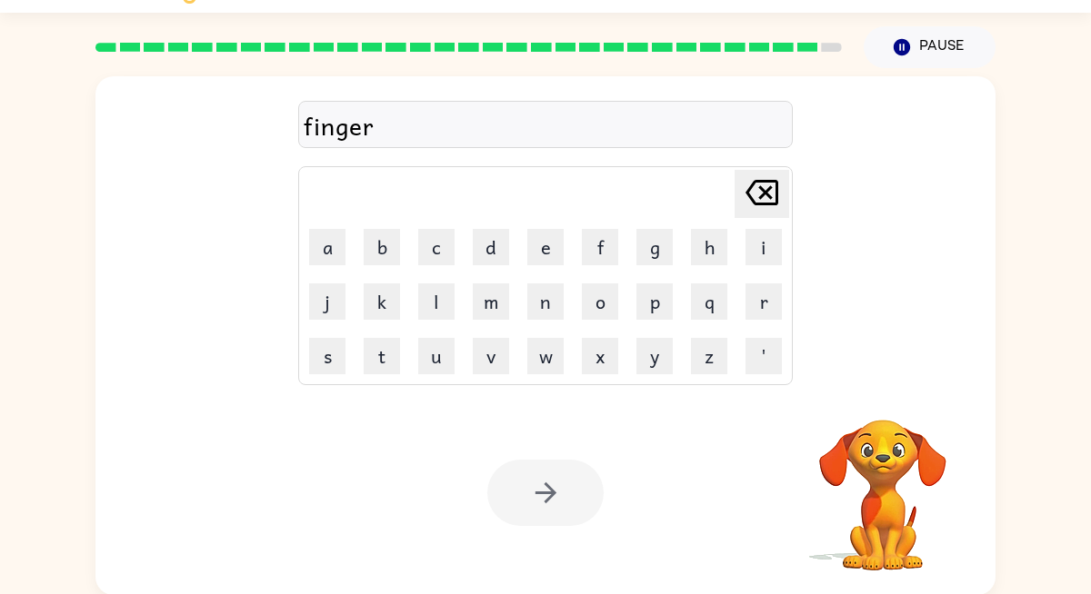
scroll to position [45, 0]
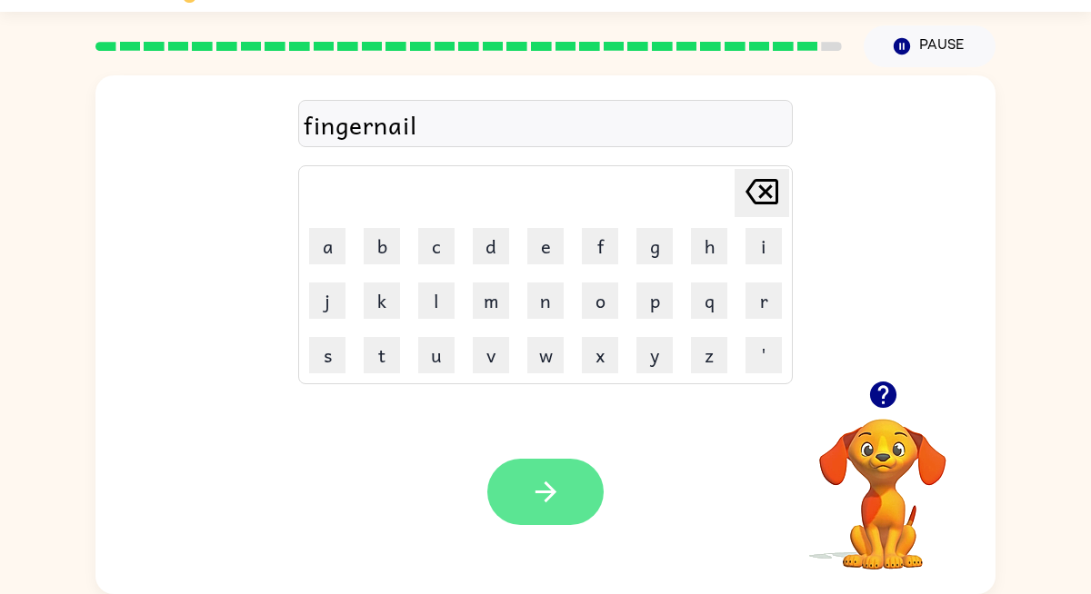
click at [554, 486] on icon "button" at bounding box center [546, 492] width 32 height 32
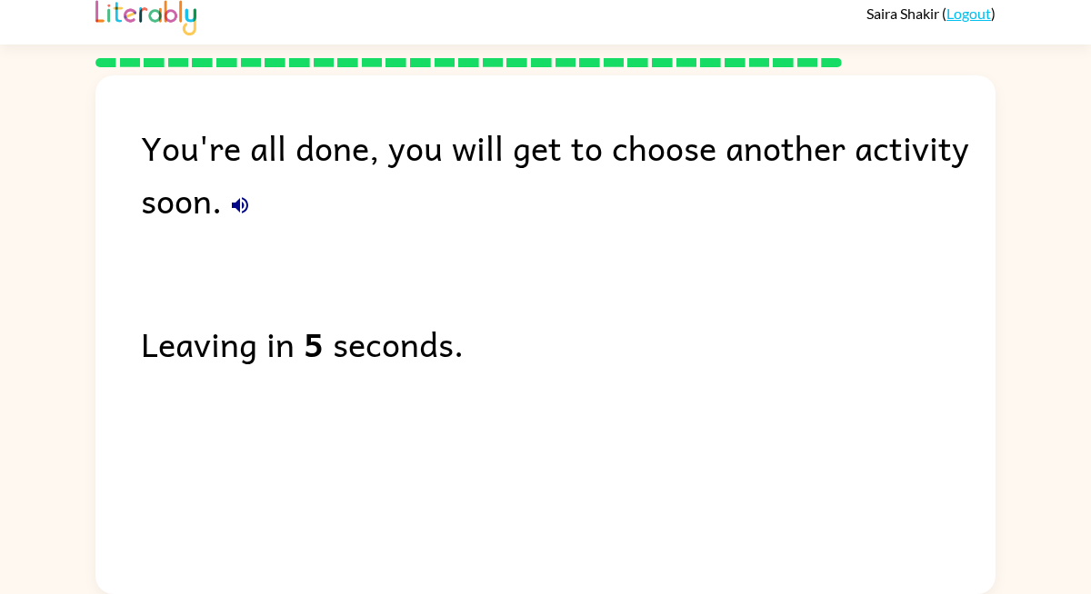
scroll to position [12, 0]
